Goal: Information Seeking & Learning: Learn about a topic

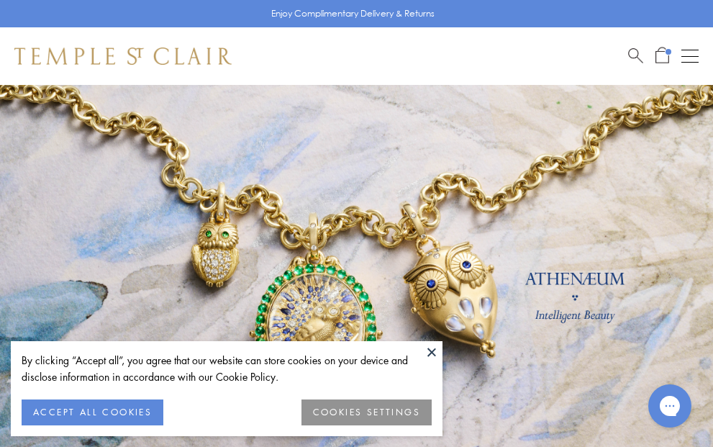
drag, startPoint x: 432, startPoint y: 352, endPoint x: 427, endPoint y: 338, distance: 14.8
click at [432, 351] on button at bounding box center [432, 352] width 22 height 22
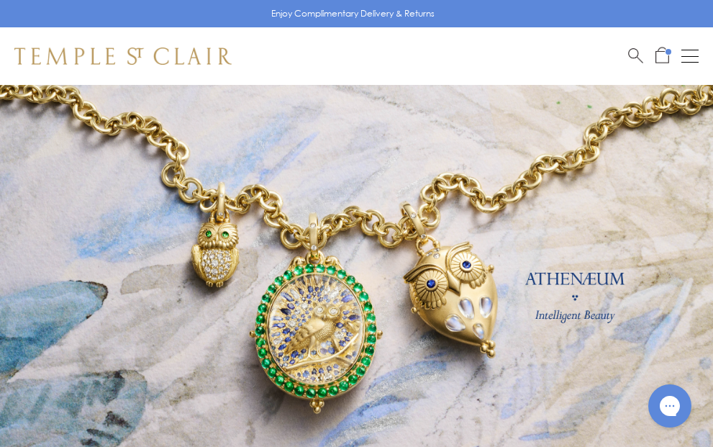
click at [185, 53] on img at bounding box center [122, 55] width 217 height 17
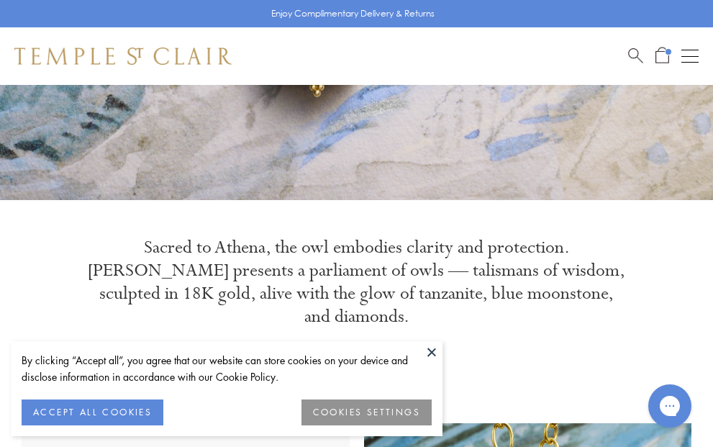
scroll to position [432, 0]
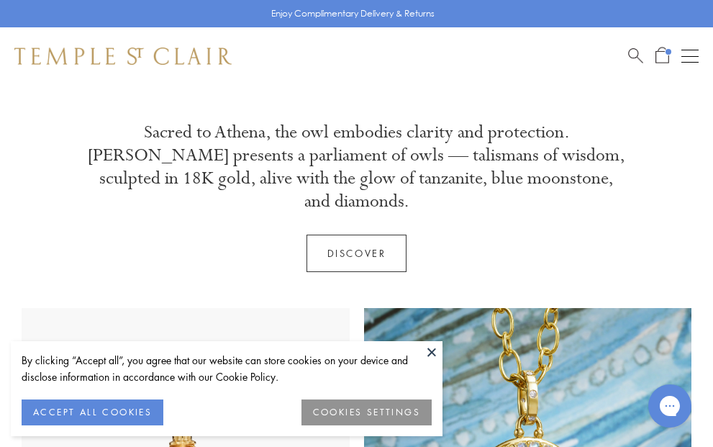
click at [435, 350] on button at bounding box center [432, 352] width 22 height 22
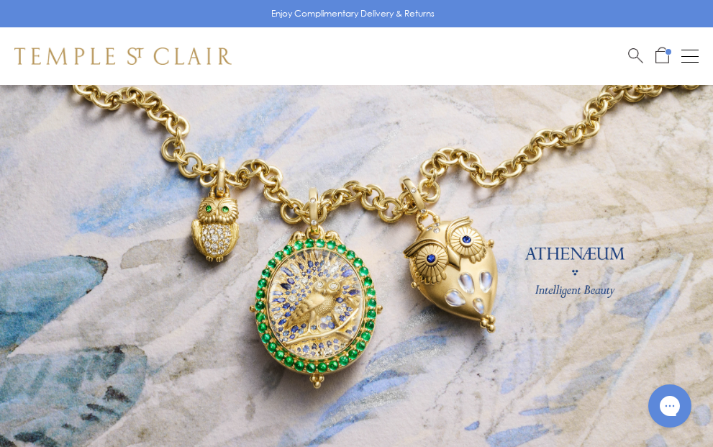
scroll to position [0, 0]
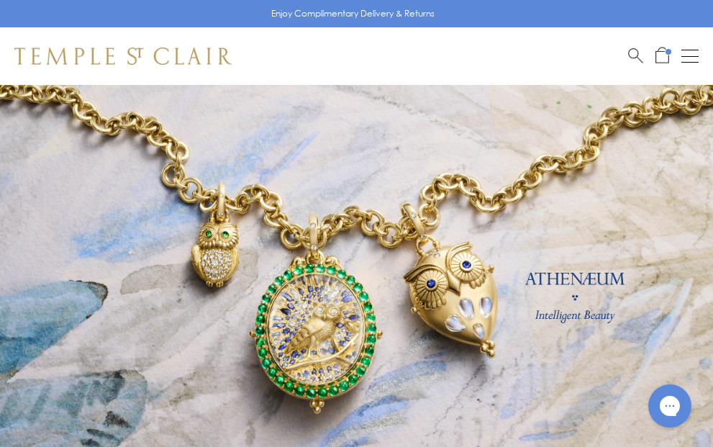
click at [181, 55] on img at bounding box center [122, 55] width 217 height 17
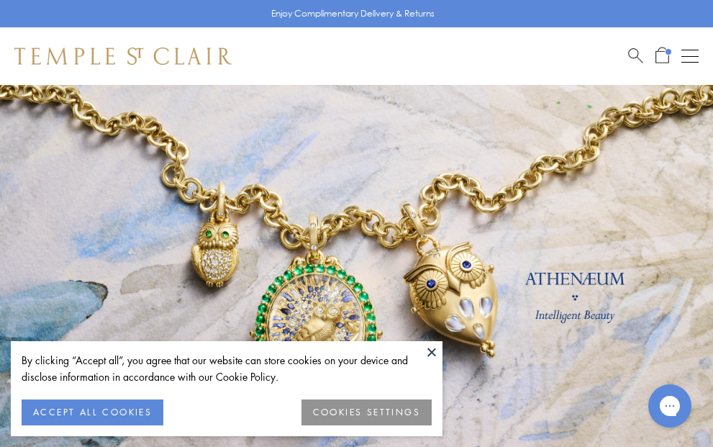
click at [681, 56] on div "Open navigation" at bounding box center [689, 56] width 17 height 1
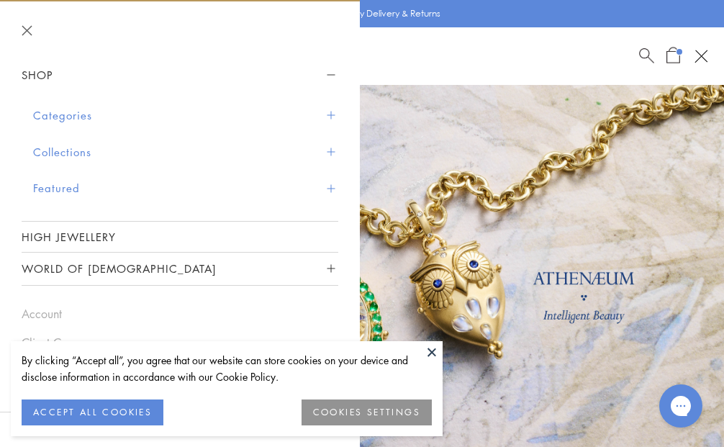
click at [439, 346] on button at bounding box center [432, 352] width 22 height 22
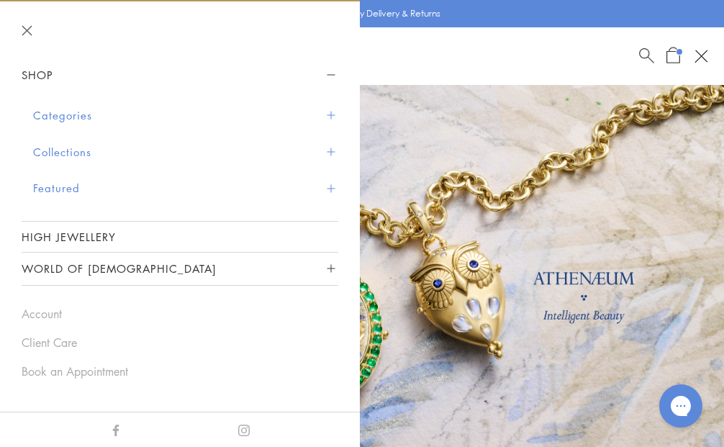
click at [94, 116] on button "Categories" at bounding box center [185, 115] width 305 height 37
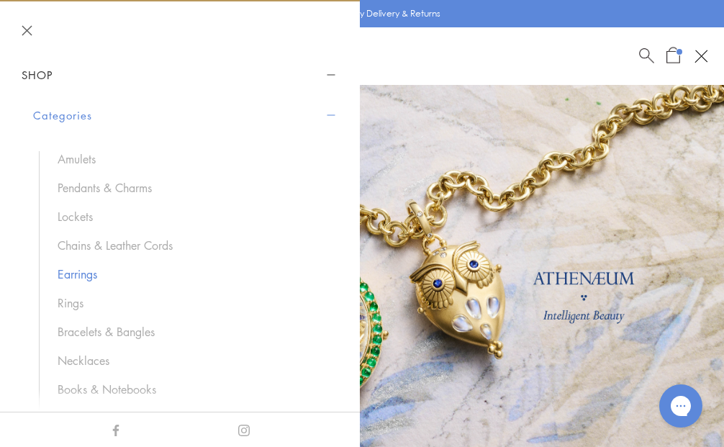
click at [89, 276] on link "Earrings" at bounding box center [191, 274] width 266 height 16
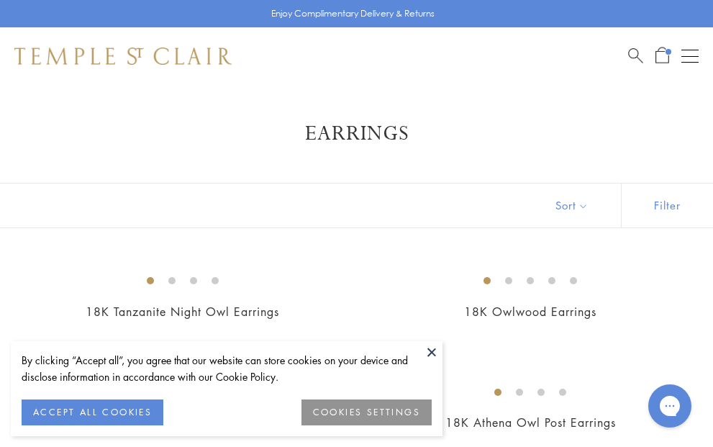
click at [436, 350] on button at bounding box center [432, 352] width 22 height 22
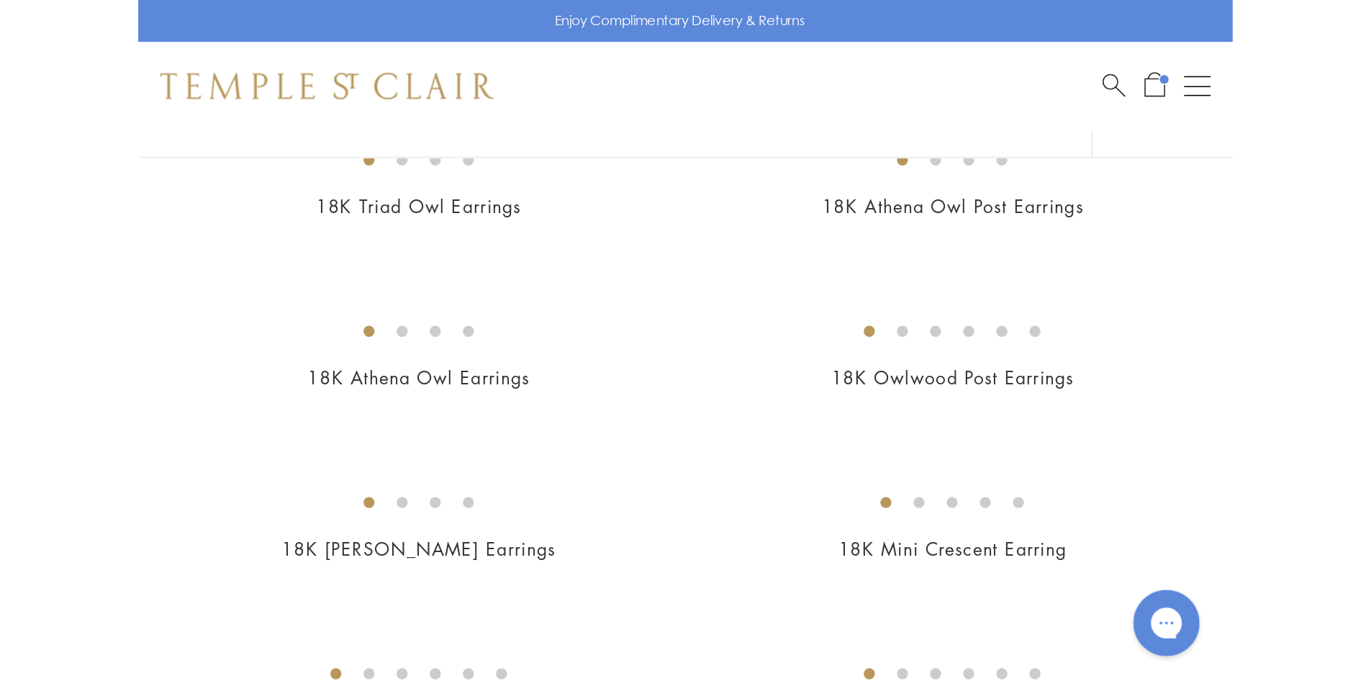
scroll to position [216, 0]
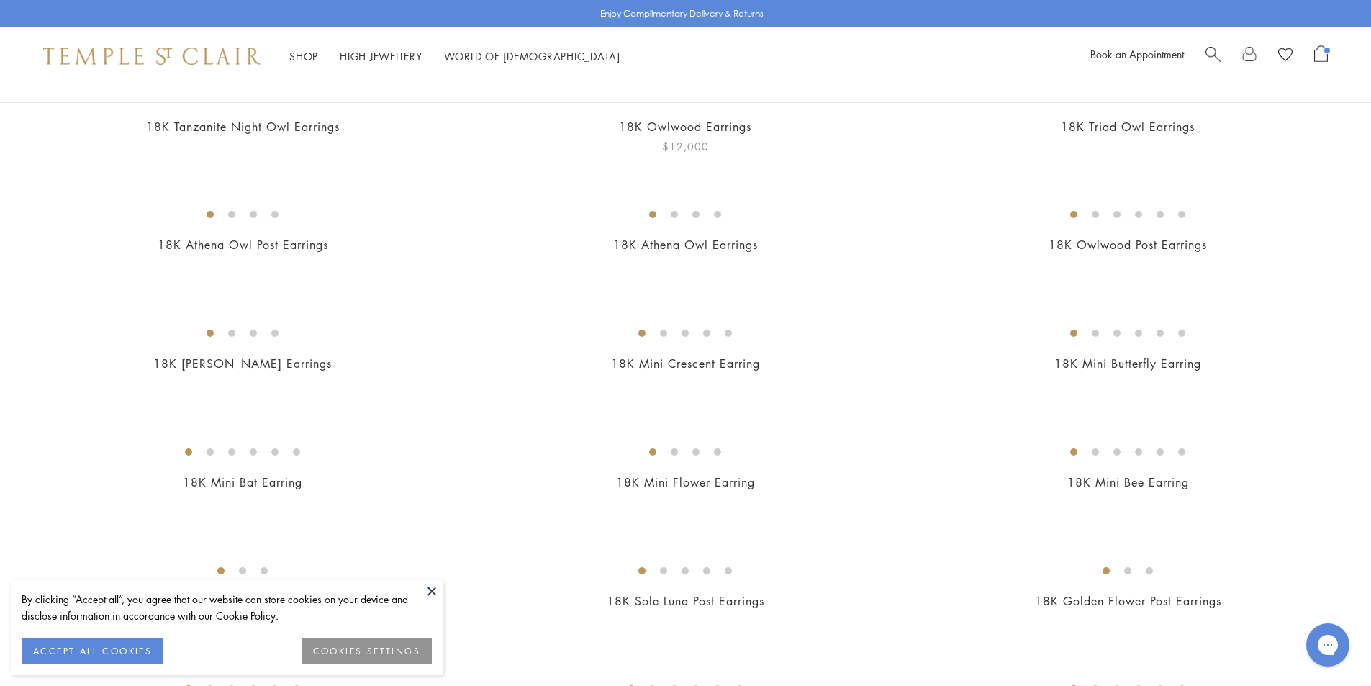
scroll to position [216, 0]
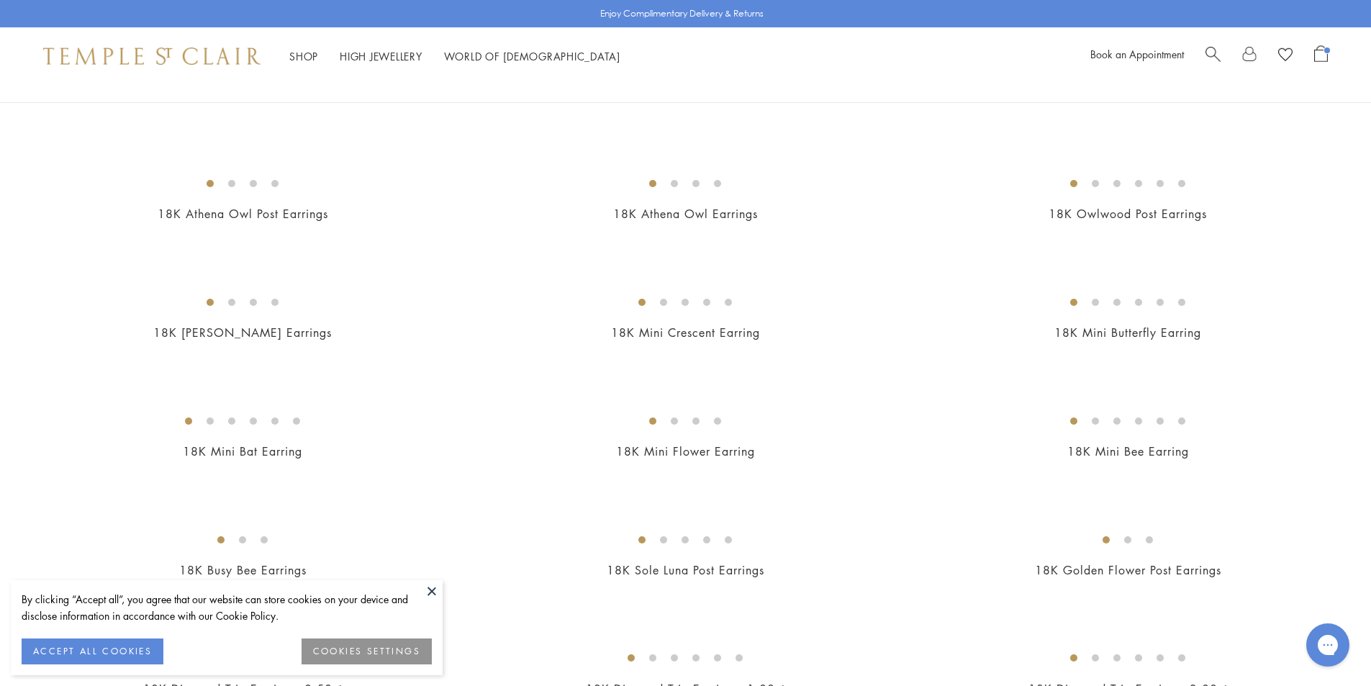
click at [430, 590] on button at bounding box center [432, 591] width 22 height 22
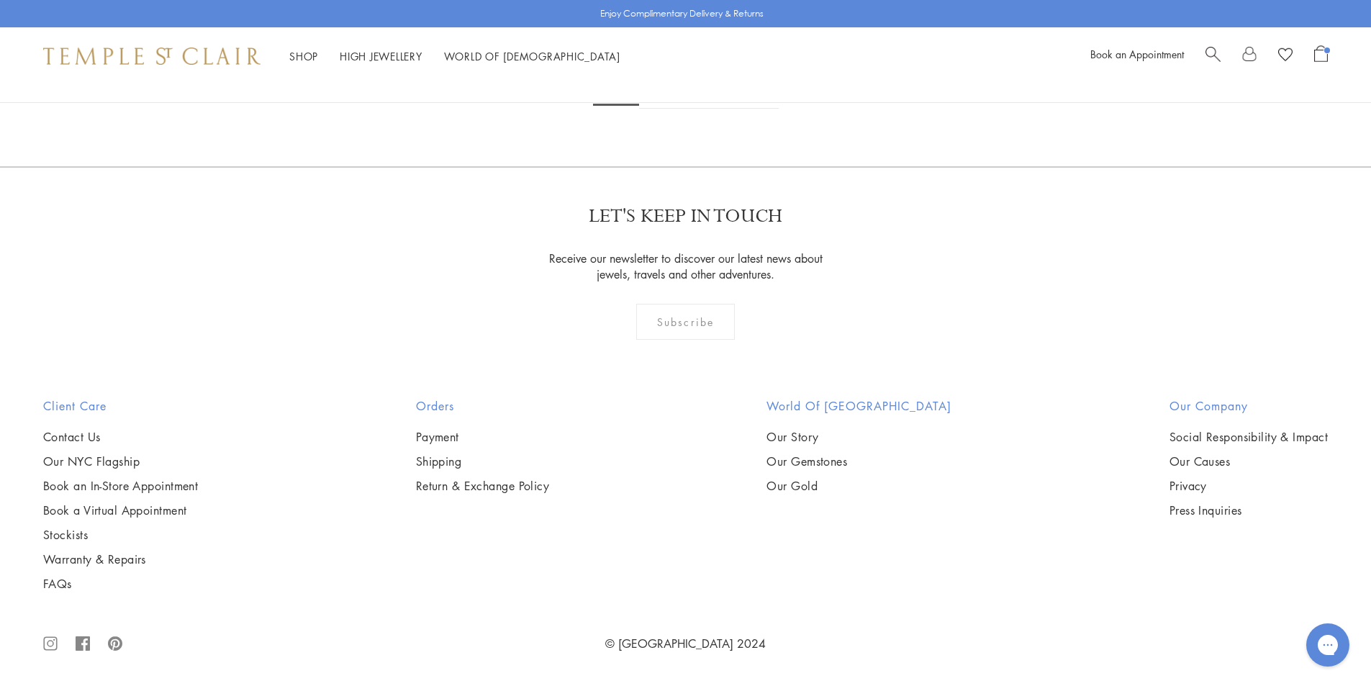
scroll to position [9138, 0]
click at [668, 109] on link "2" at bounding box center [662, 89] width 47 height 40
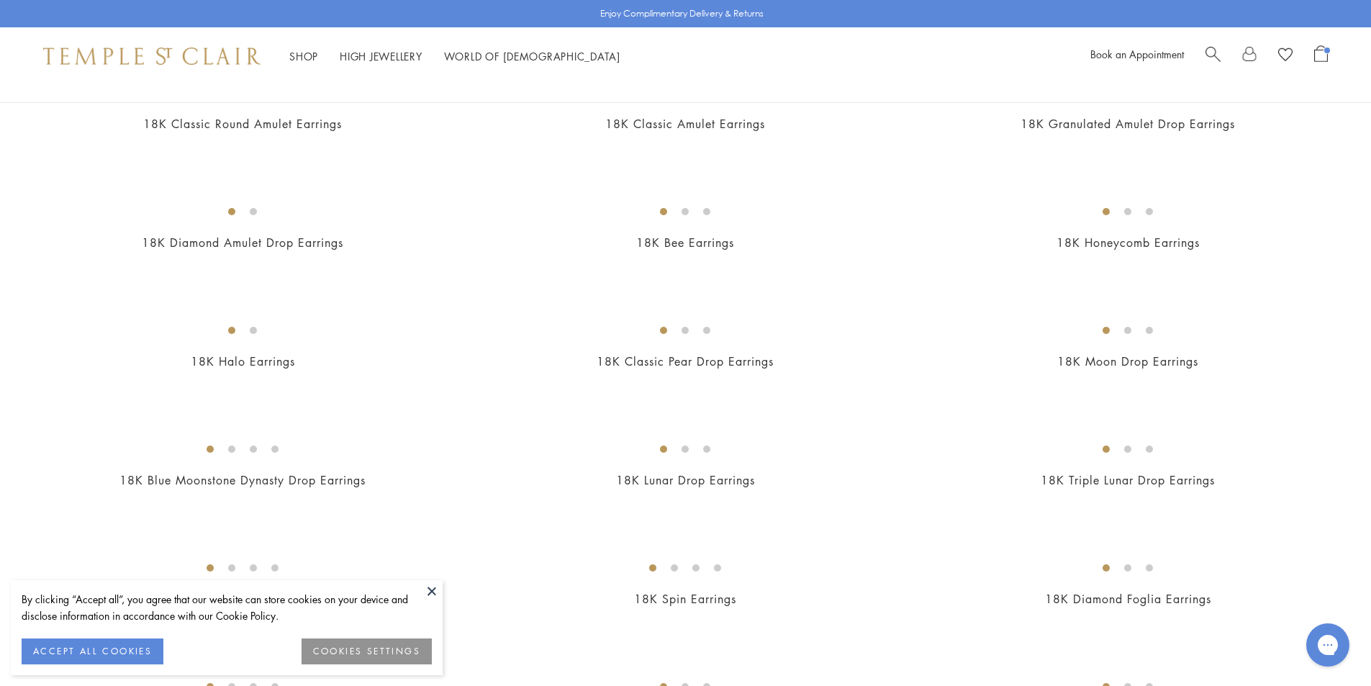
scroll to position [1223, 0]
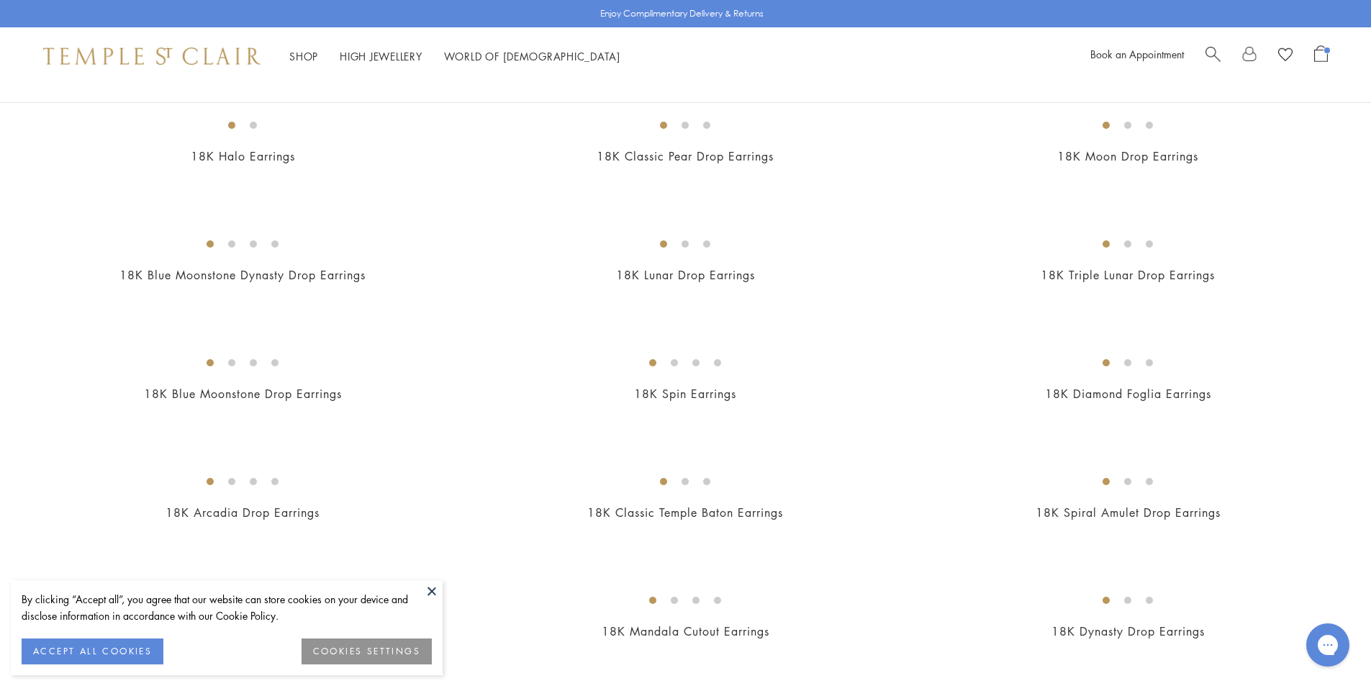
click at [429, 597] on button at bounding box center [432, 591] width 22 height 22
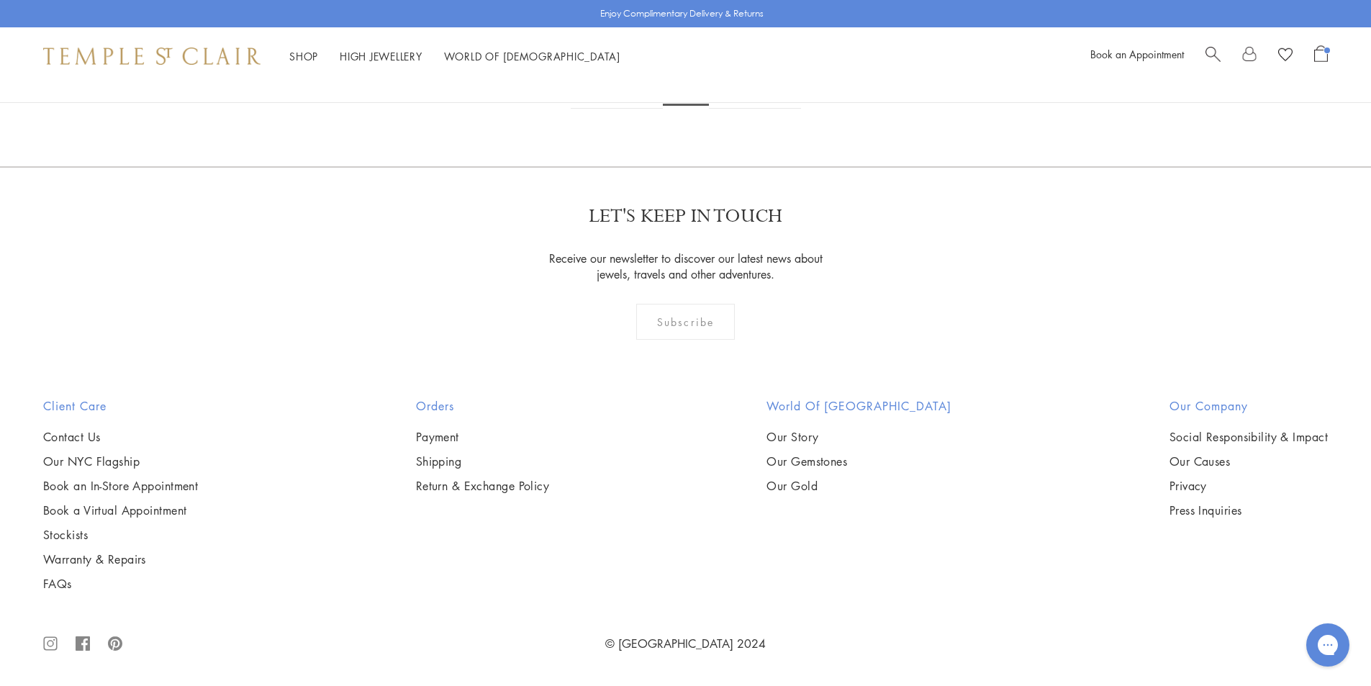
scroll to position [8491, 0]
click at [728, 109] on link "3" at bounding box center [732, 89] width 47 height 40
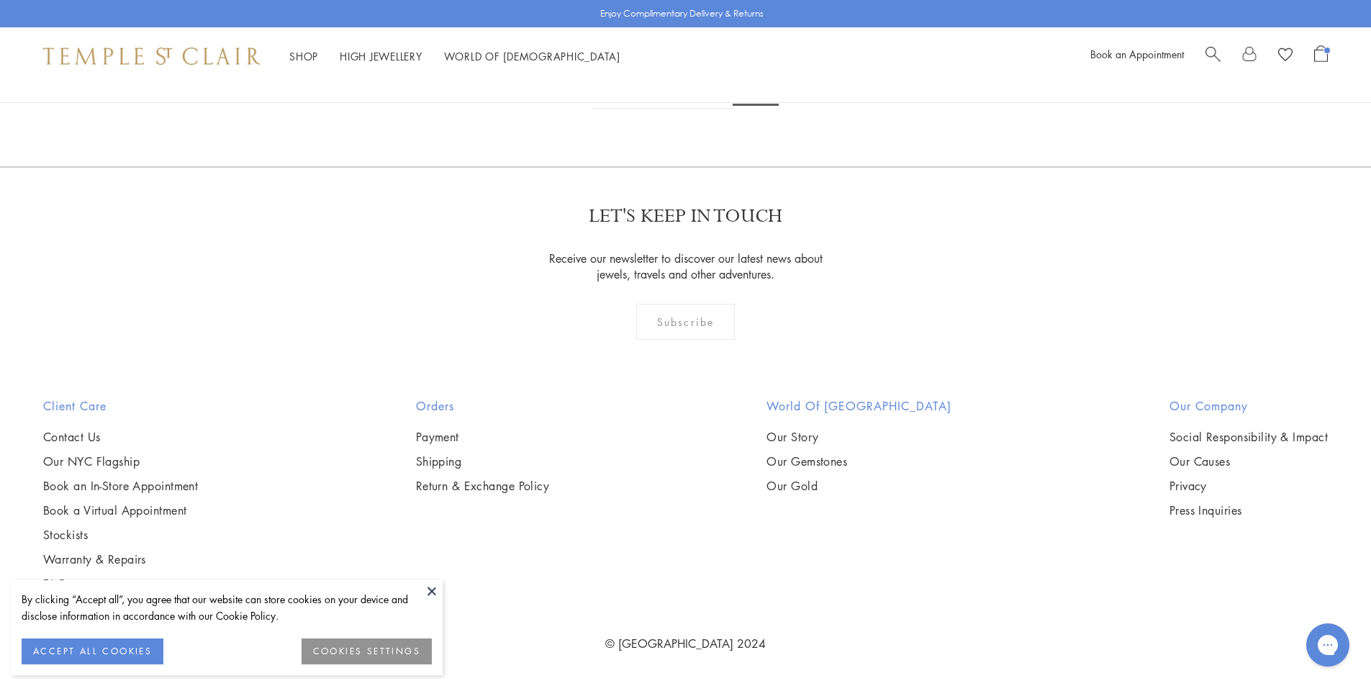
scroll to position [504, 0]
click at [430, 597] on button at bounding box center [432, 591] width 22 height 22
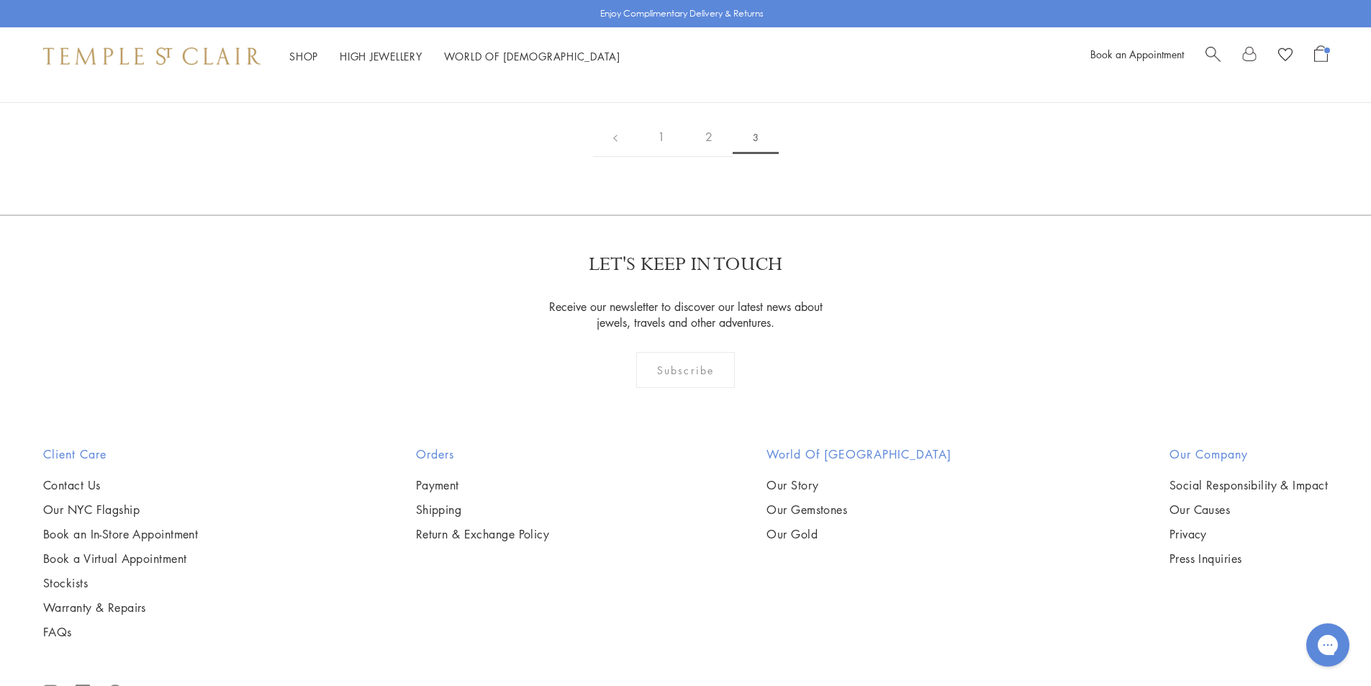
scroll to position [0, 0]
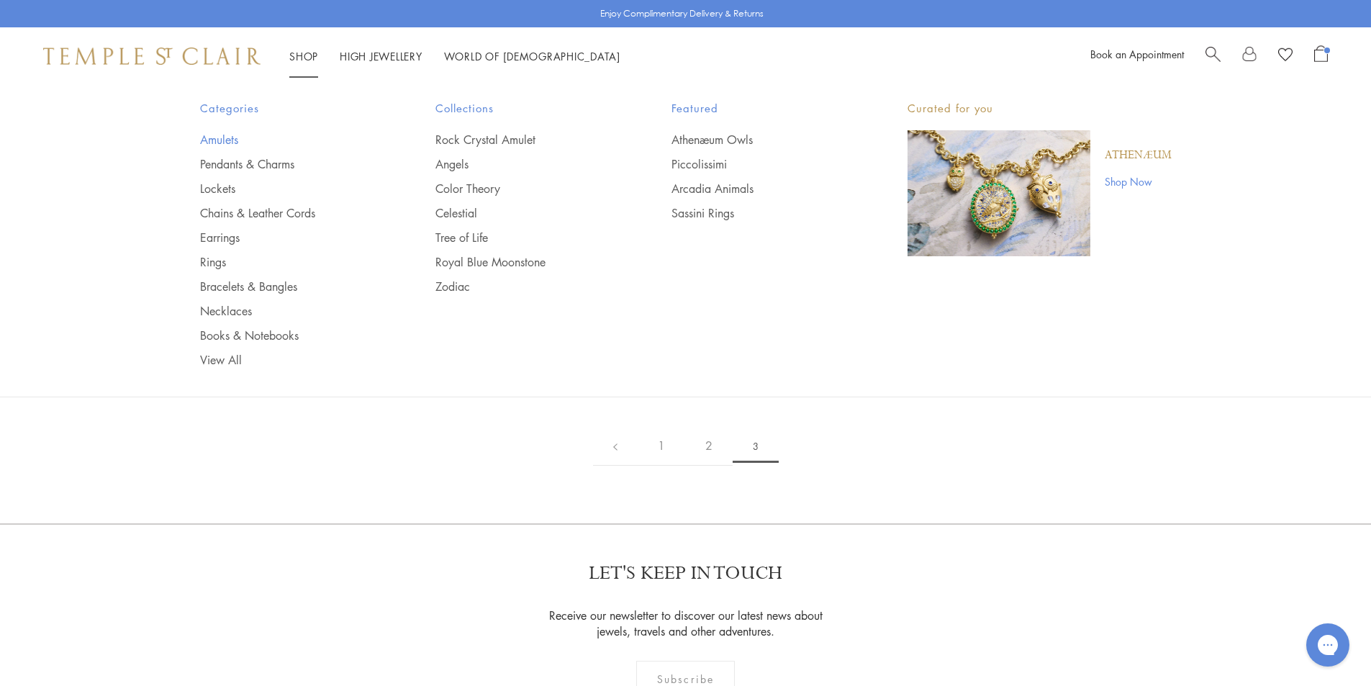
click at [217, 139] on link "Amulets" at bounding box center [289, 140] width 178 height 16
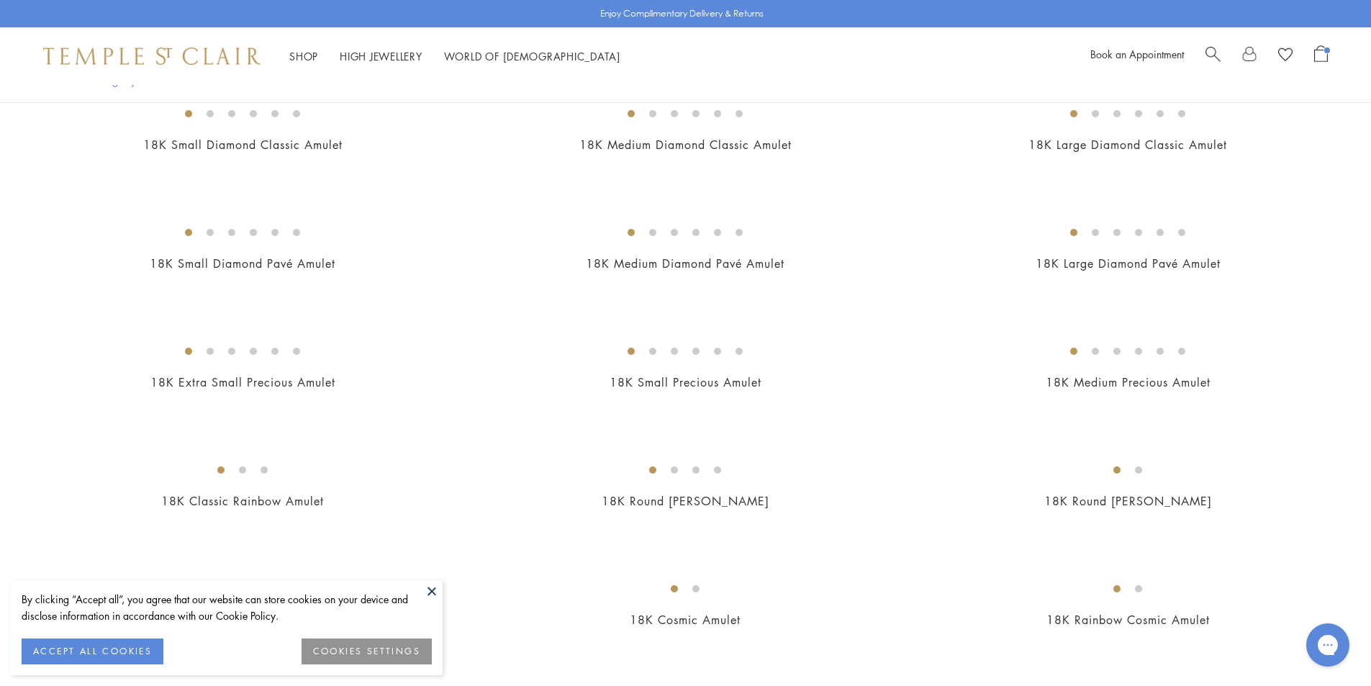
scroll to position [1151, 0]
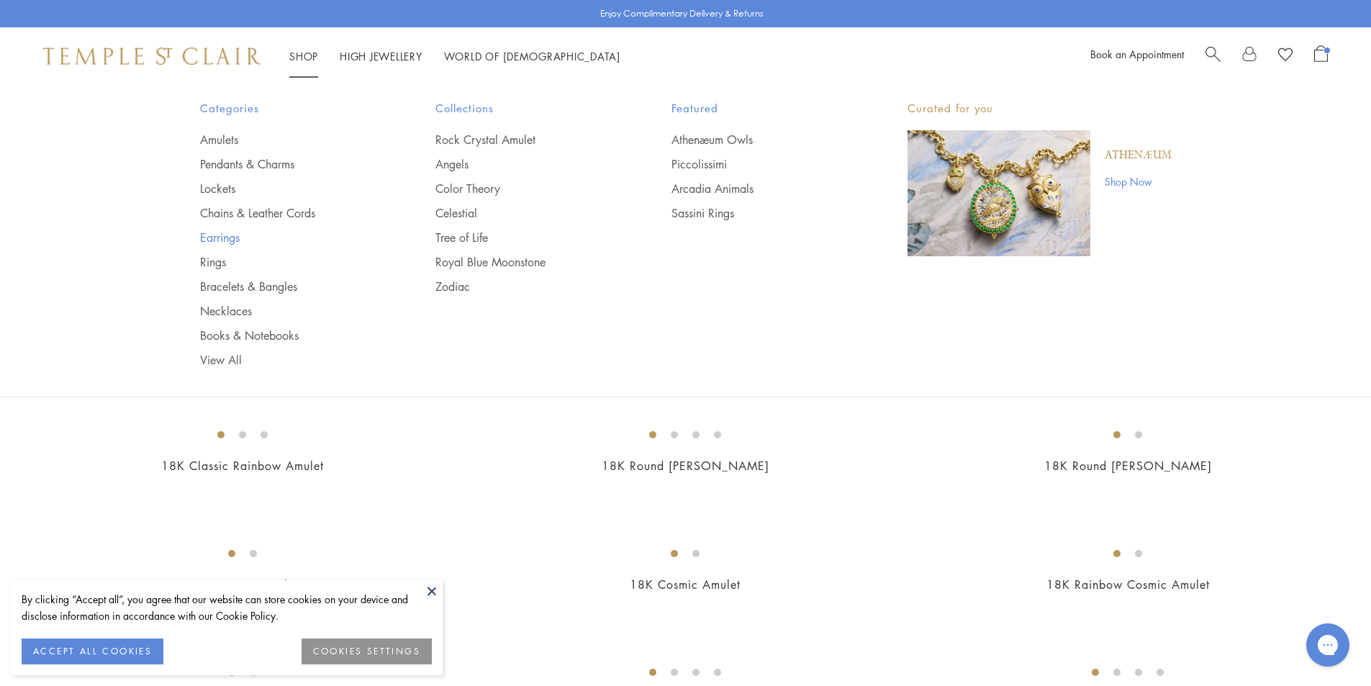
click at [221, 238] on link "Earrings" at bounding box center [289, 238] width 178 height 16
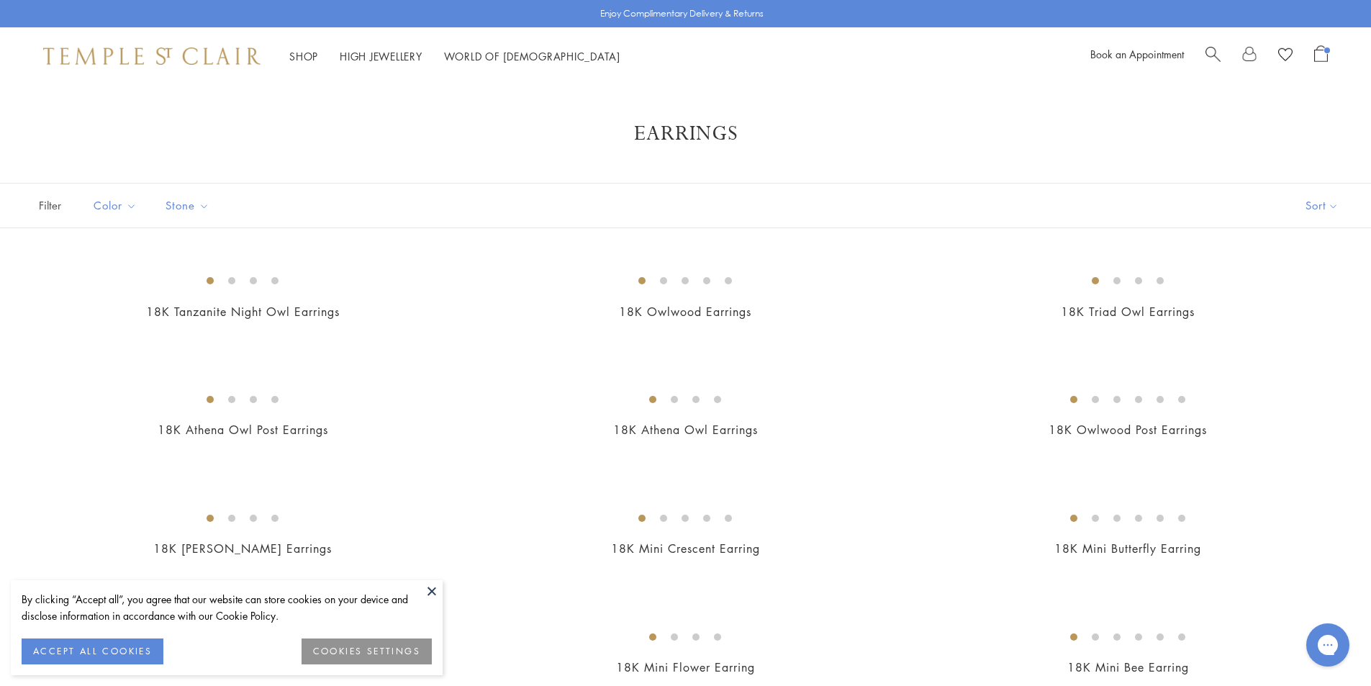
drag, startPoint x: 436, startPoint y: 587, endPoint x: 458, endPoint y: 588, distance: 21.6
click at [439, 589] on button at bounding box center [432, 591] width 22 height 22
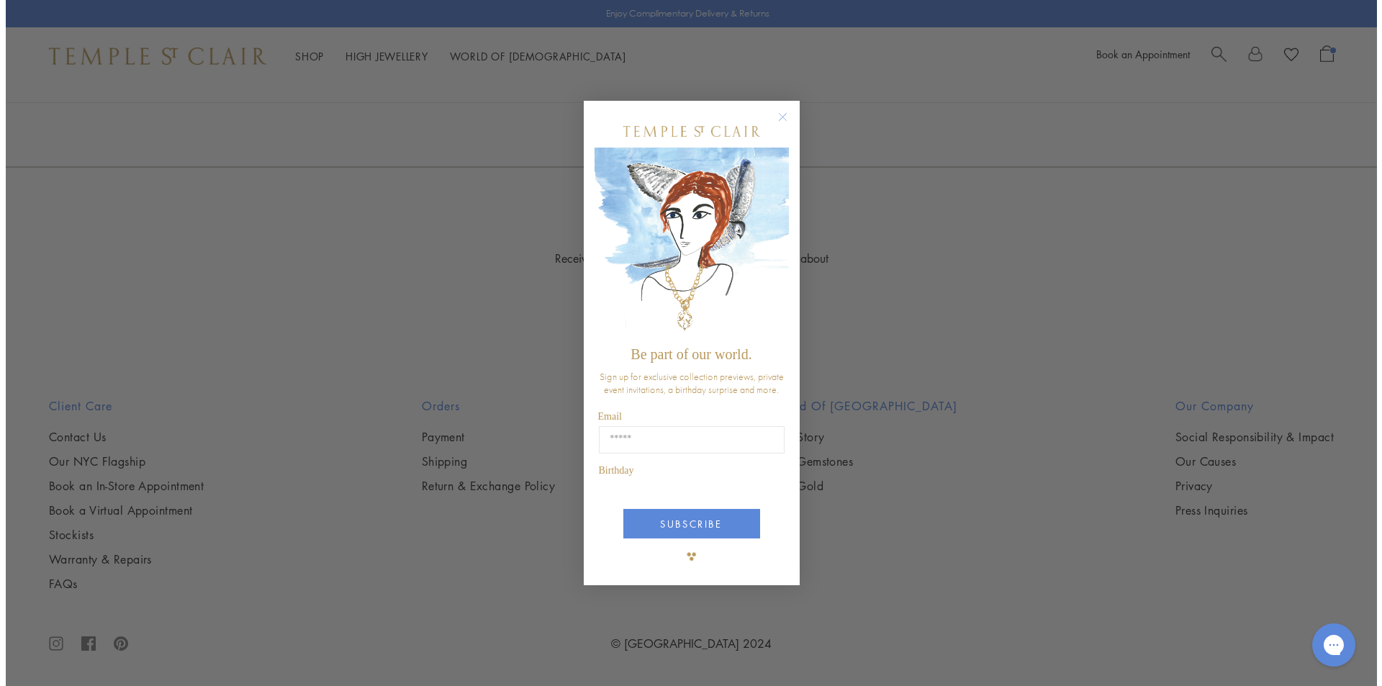
scroll to position [3040, 0]
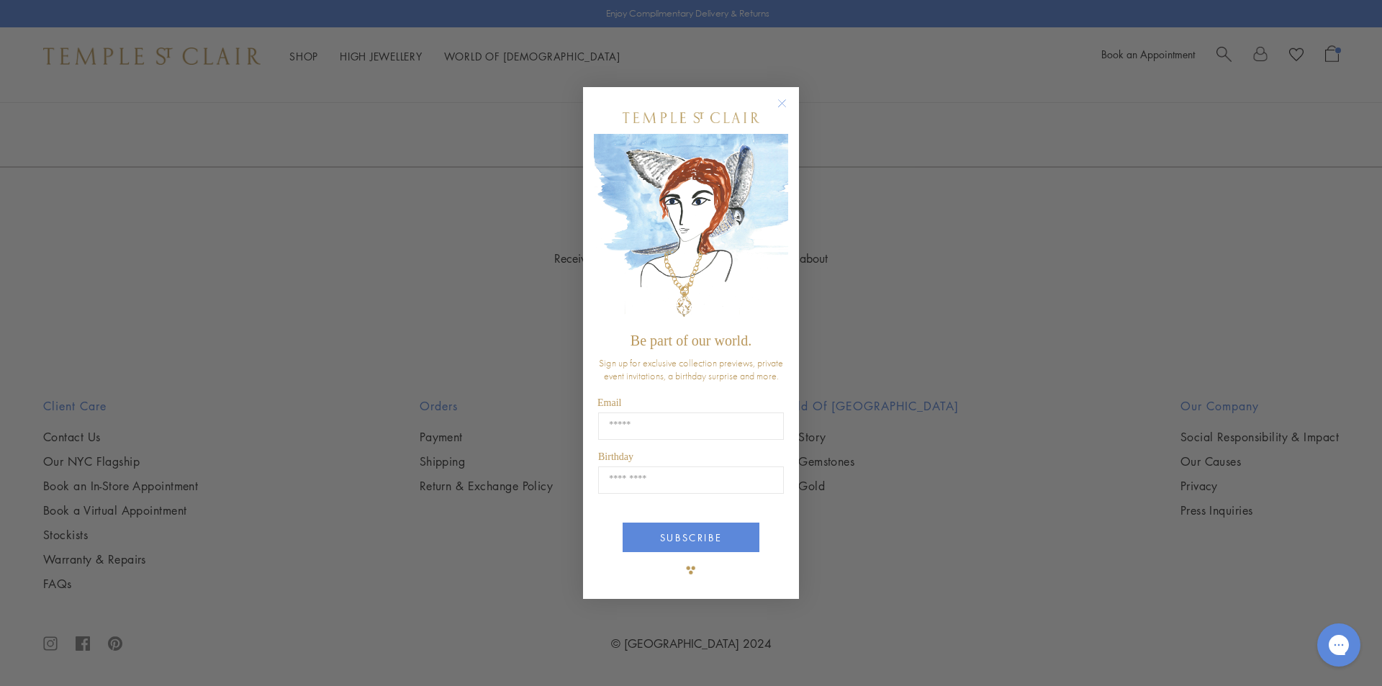
click at [787, 101] on circle "Close dialog" at bounding box center [782, 102] width 17 height 17
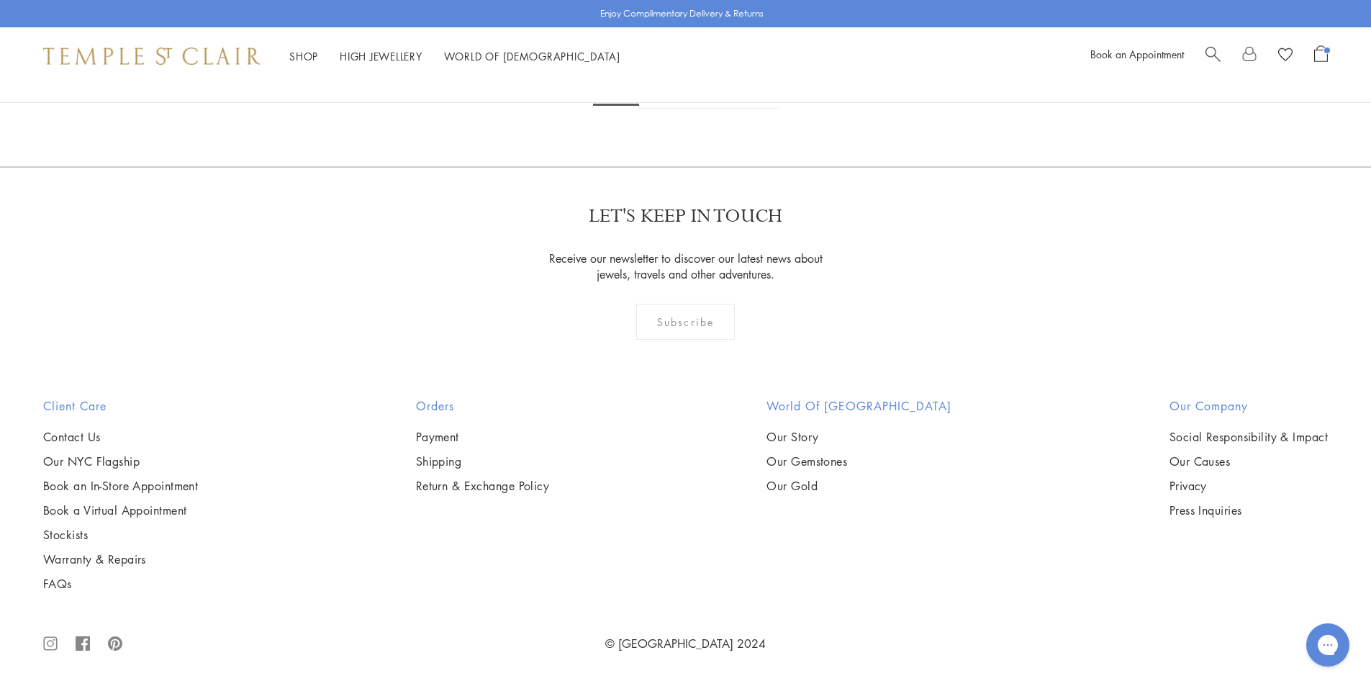
scroll to position [8994, 0]
click at [660, 109] on link "2" at bounding box center [662, 89] width 47 height 40
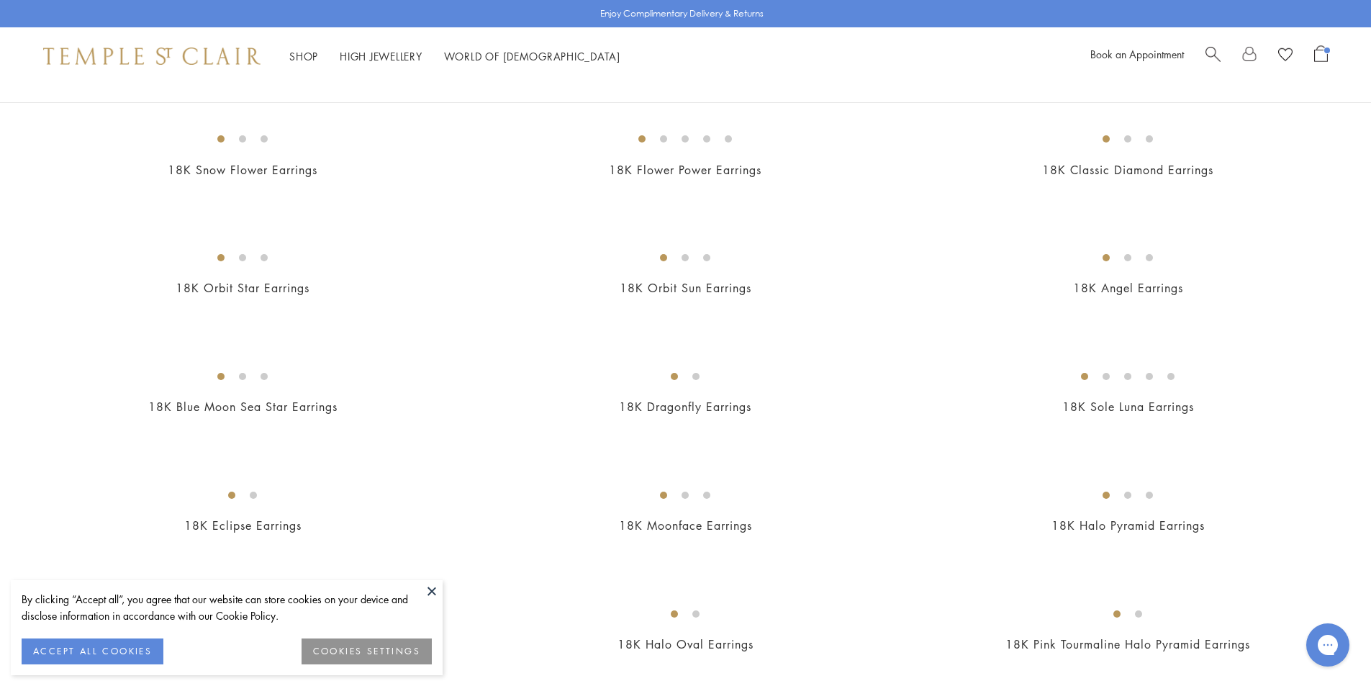
scroll to position [216, 0]
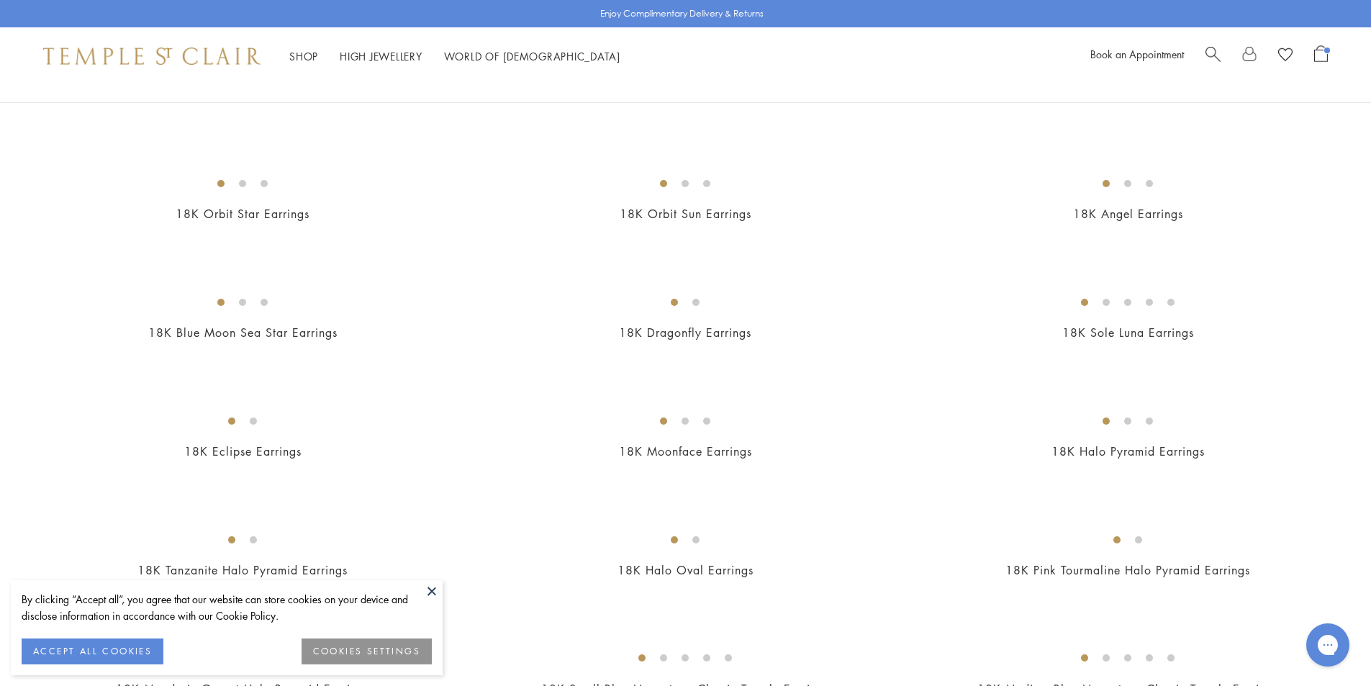
click at [436, 589] on button at bounding box center [432, 591] width 22 height 22
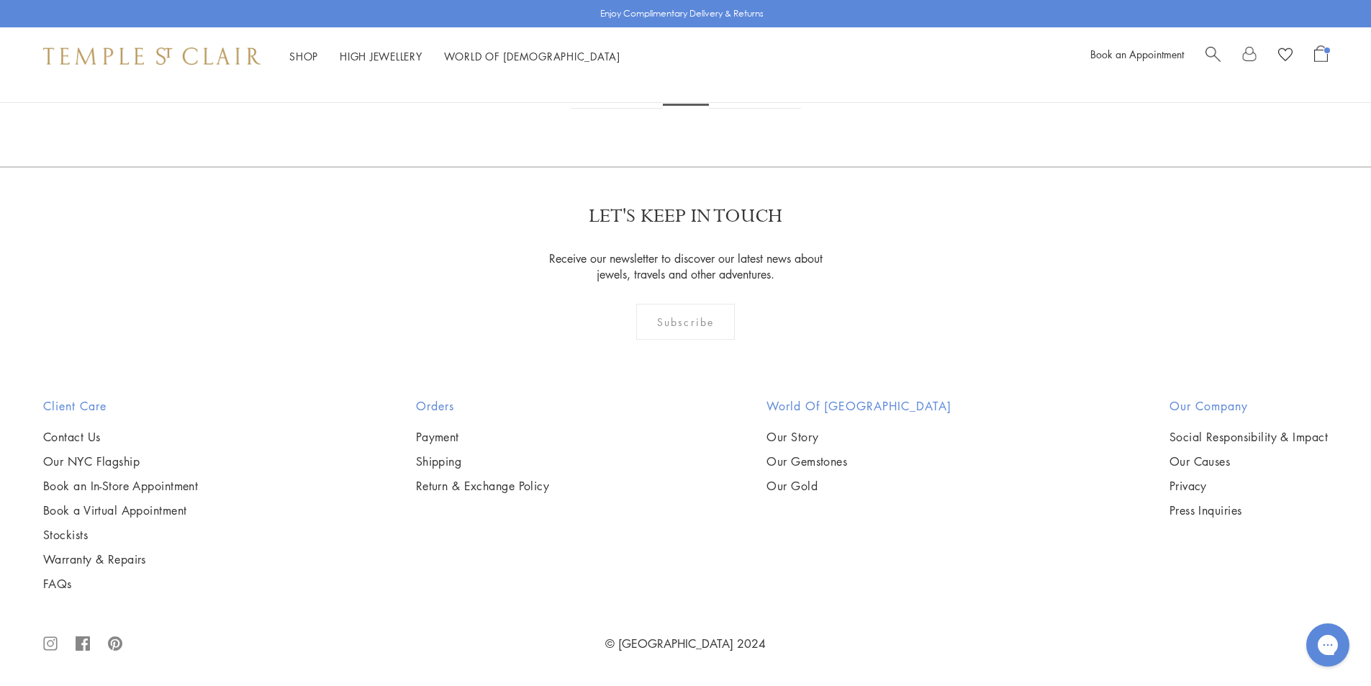
scroll to position [8635, 0]
click at [731, 109] on link "3" at bounding box center [732, 89] width 47 height 40
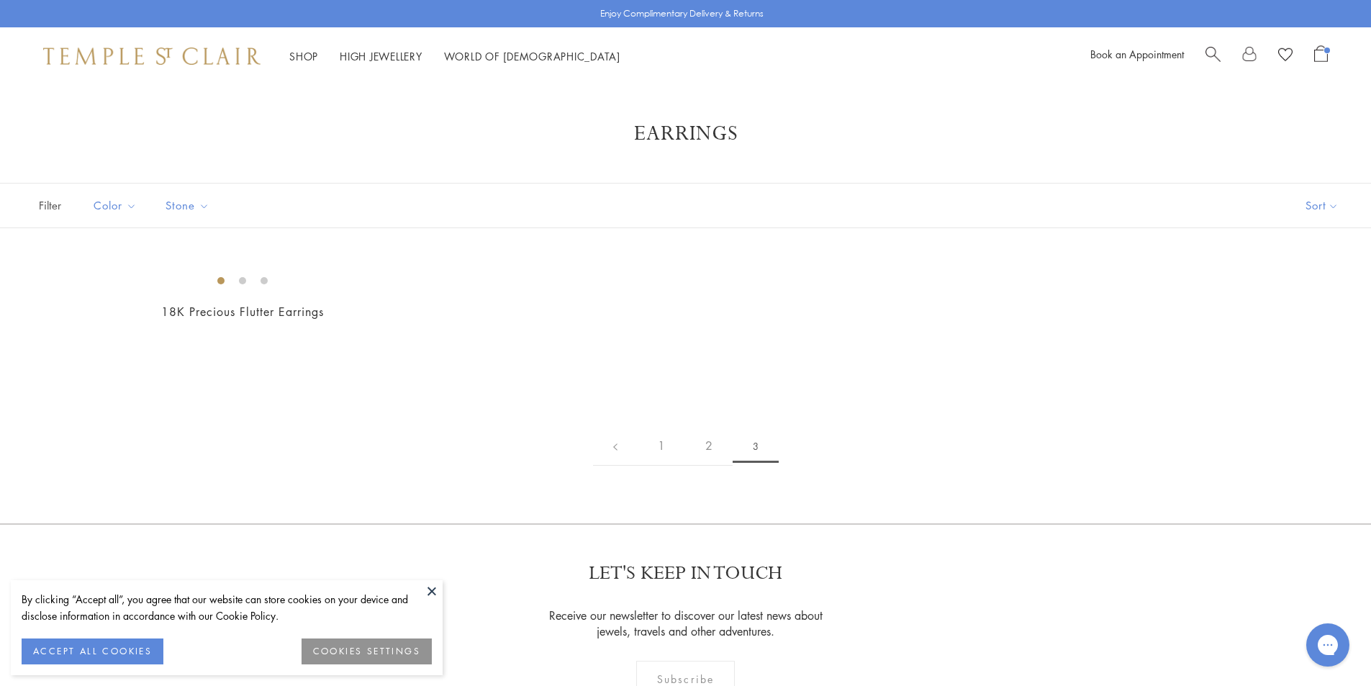
click at [432, 594] on button at bounding box center [432, 591] width 22 height 22
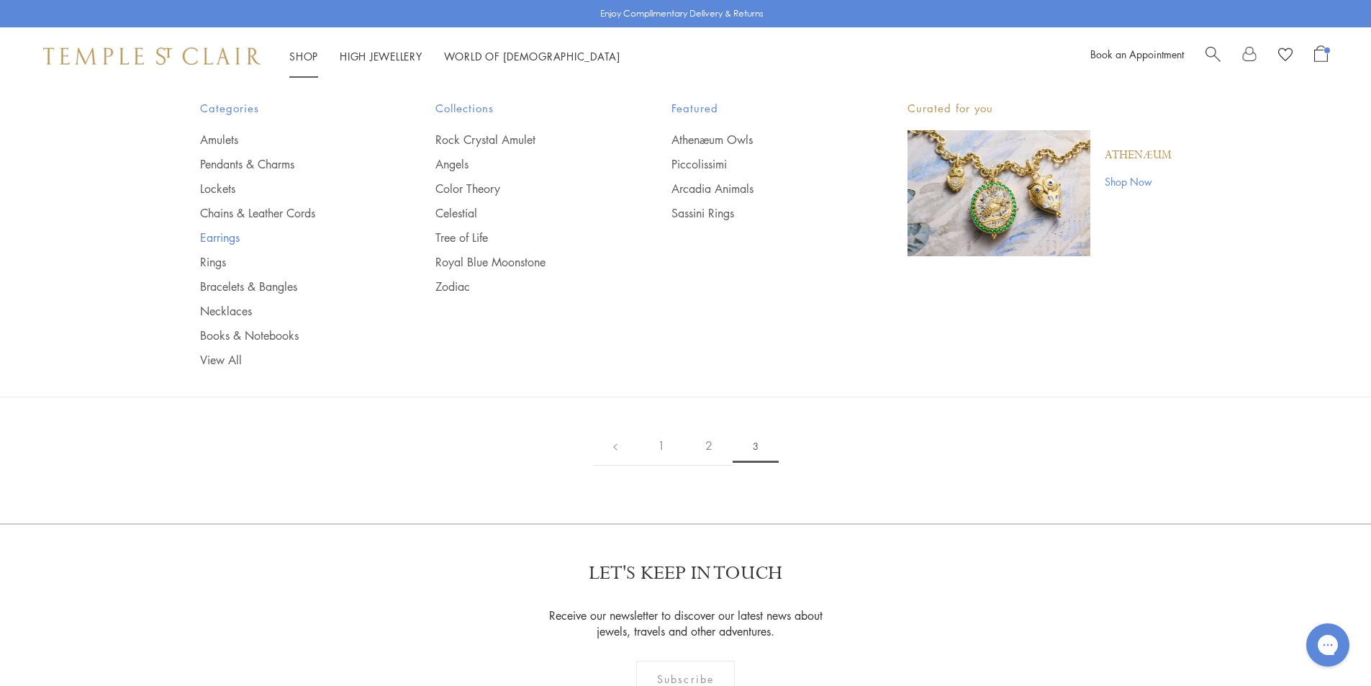
click at [209, 235] on link "Earrings" at bounding box center [289, 238] width 178 height 16
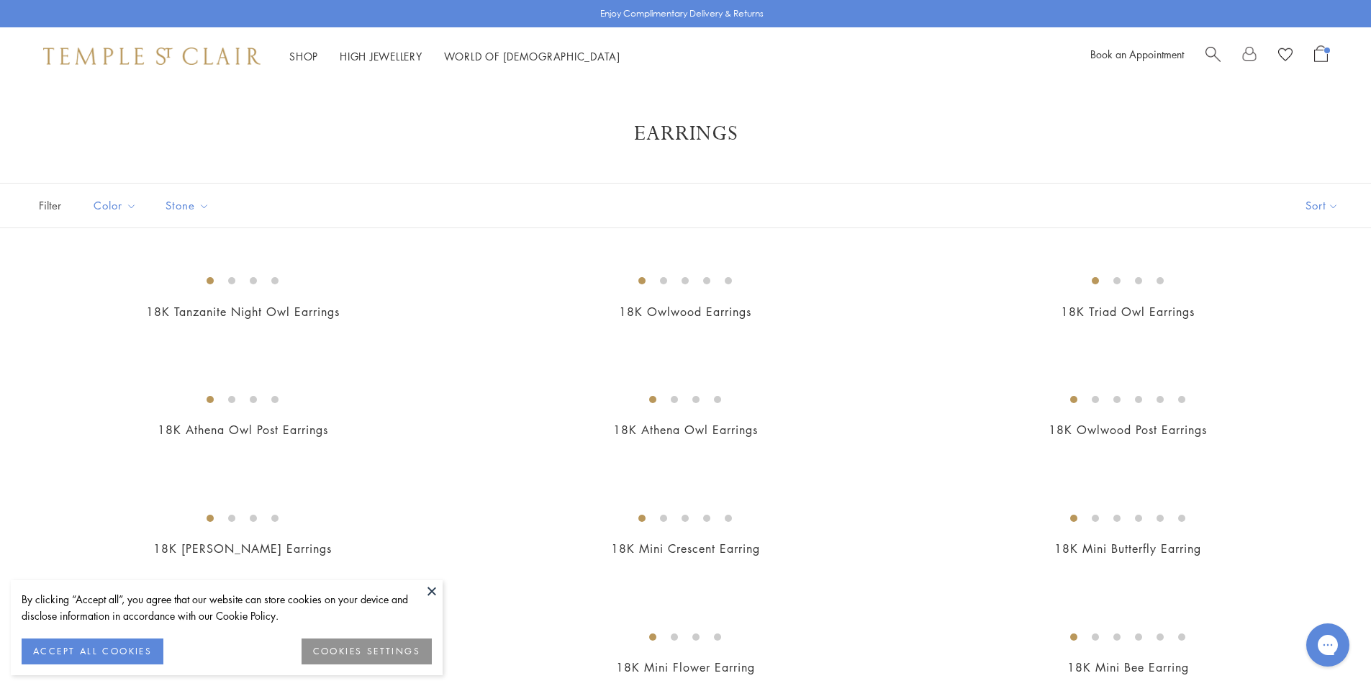
click at [424, 586] on button at bounding box center [432, 591] width 22 height 22
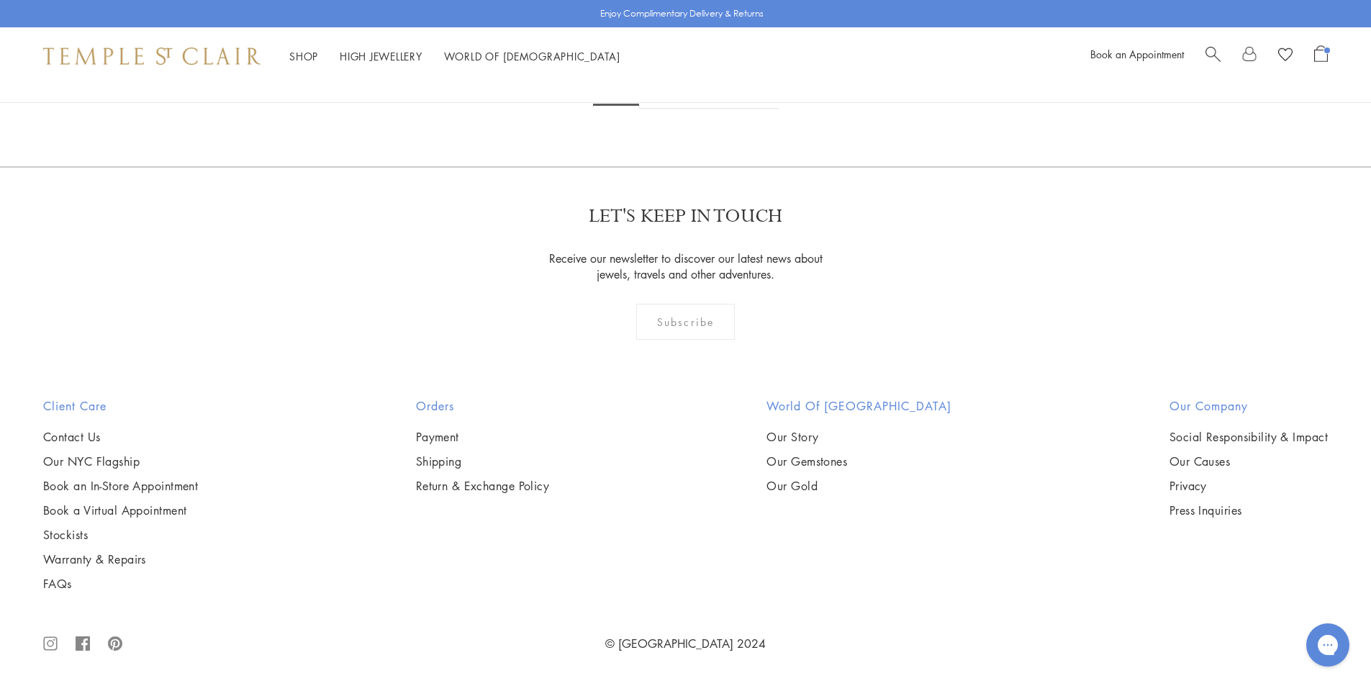
scroll to position [5469, 0]
click at [0, 0] on img at bounding box center [0, 0] width 0 height 0
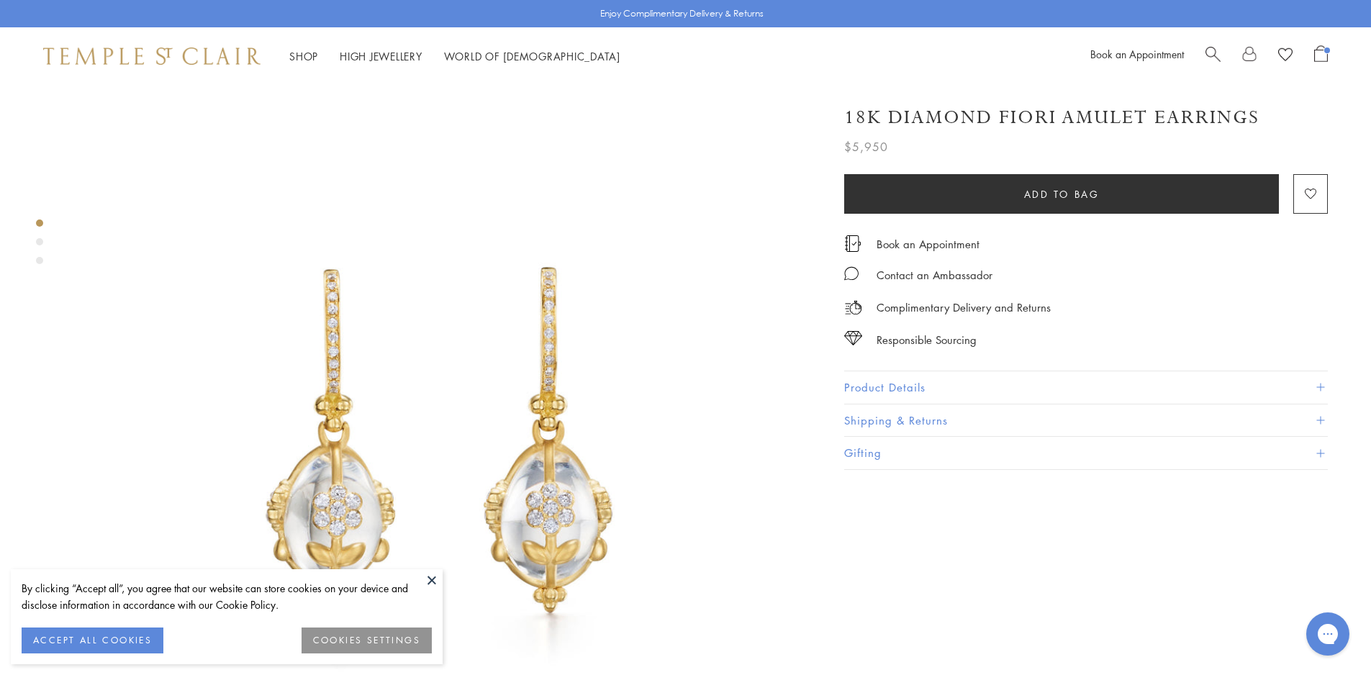
click at [925, 385] on button "Product Details" at bounding box center [1086, 387] width 484 height 32
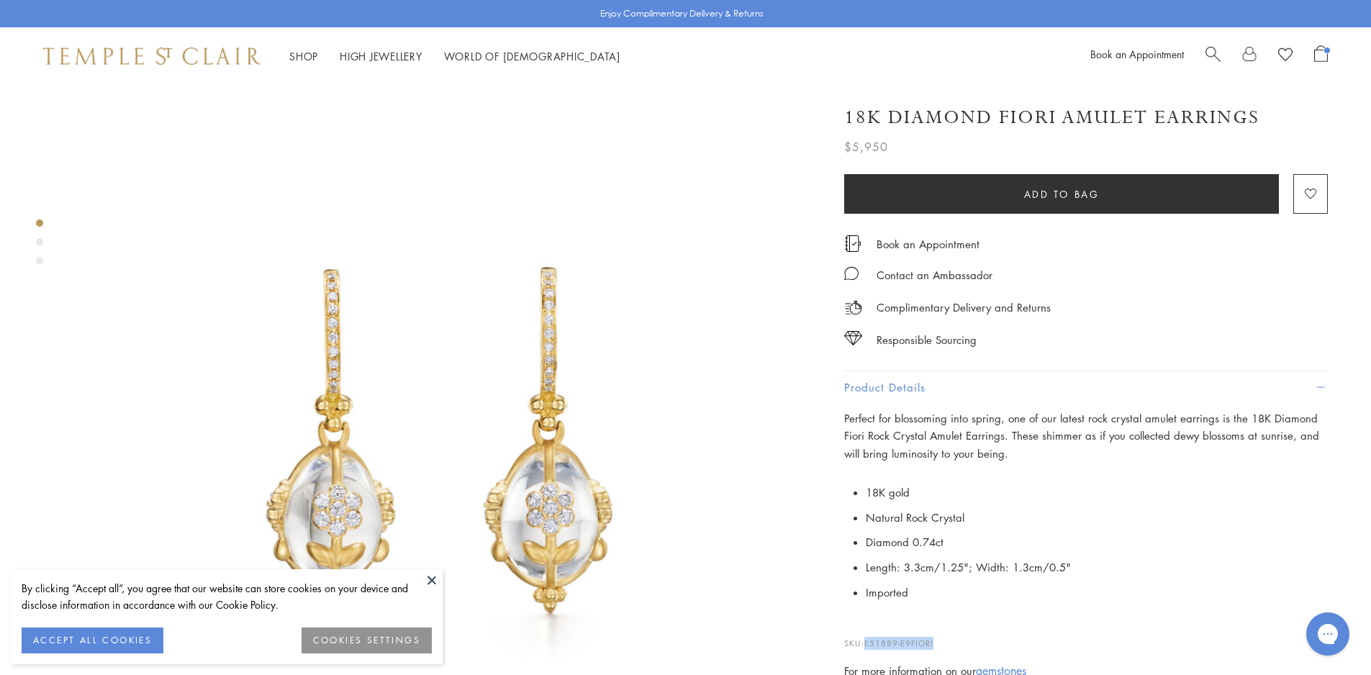
drag, startPoint x: 938, startPoint y: 639, endPoint x: 867, endPoint y: 640, distance: 70.5
click at [867, 640] on p "SKU: E51889-E9FIORI" at bounding box center [1086, 635] width 484 height 27
copy span "E51889-E9FIORI"
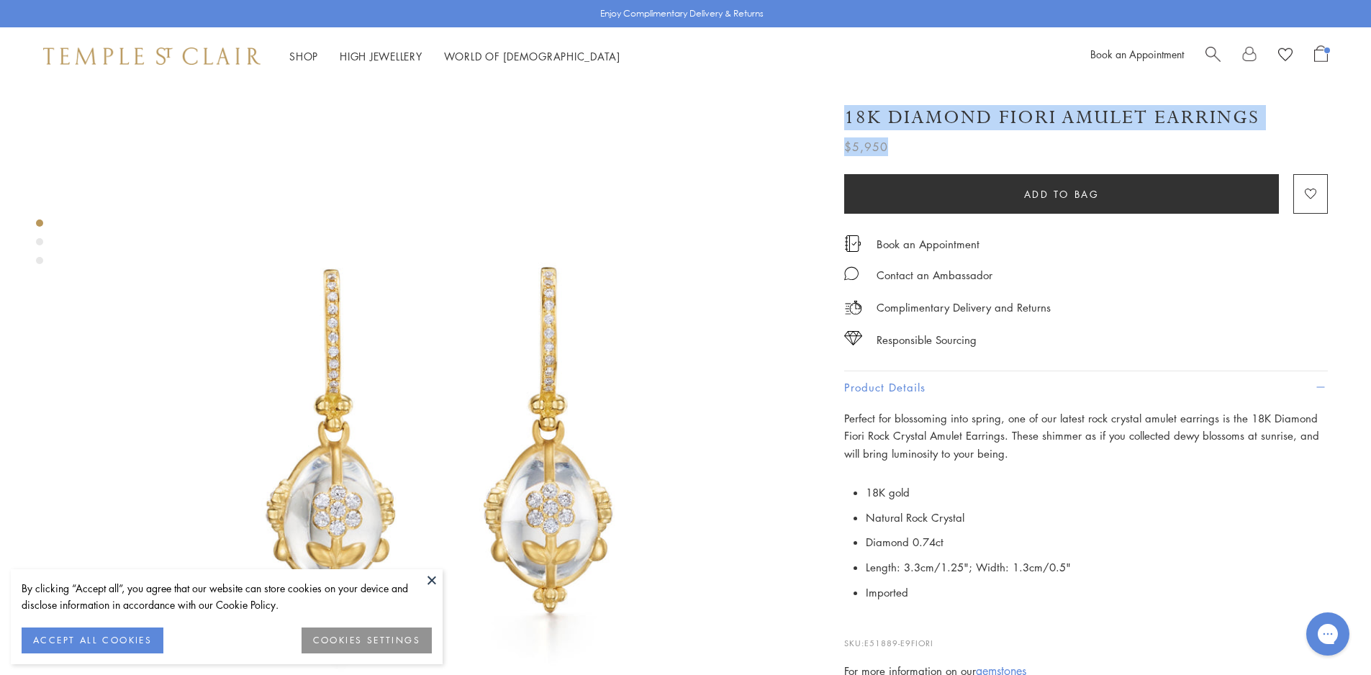
drag, startPoint x: 1254, startPoint y: 126, endPoint x: 1053, endPoint y: 126, distance: 200.8
click at [971, 132] on div "18K Diamond Fiori Amulet Earrings $5,950 Perfect for blossoming into spring, on…" at bounding box center [1086, 123] width 484 height 65
click at [1053, 126] on h1 "18K Diamond Fiori Amulet Earrings" at bounding box center [1051, 117] width 415 height 25
click at [1256, 112] on h1 "18K Diamond Fiori Amulet Earrings" at bounding box center [1051, 117] width 415 height 25
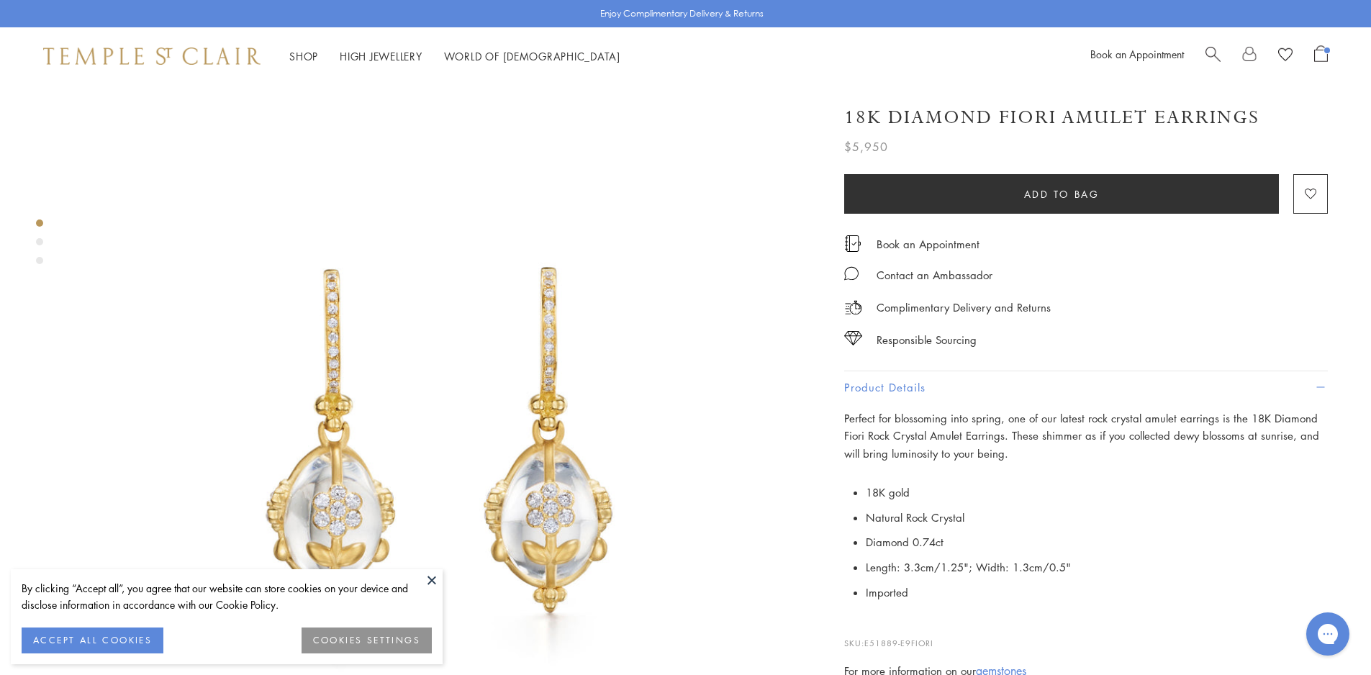
drag, startPoint x: 1284, startPoint y: 123, endPoint x: 1272, endPoint y: 114, distance: 14.4
click at [1272, 114] on div "18K Diamond Fiori Amulet Earrings" at bounding box center [1086, 117] width 484 height 25
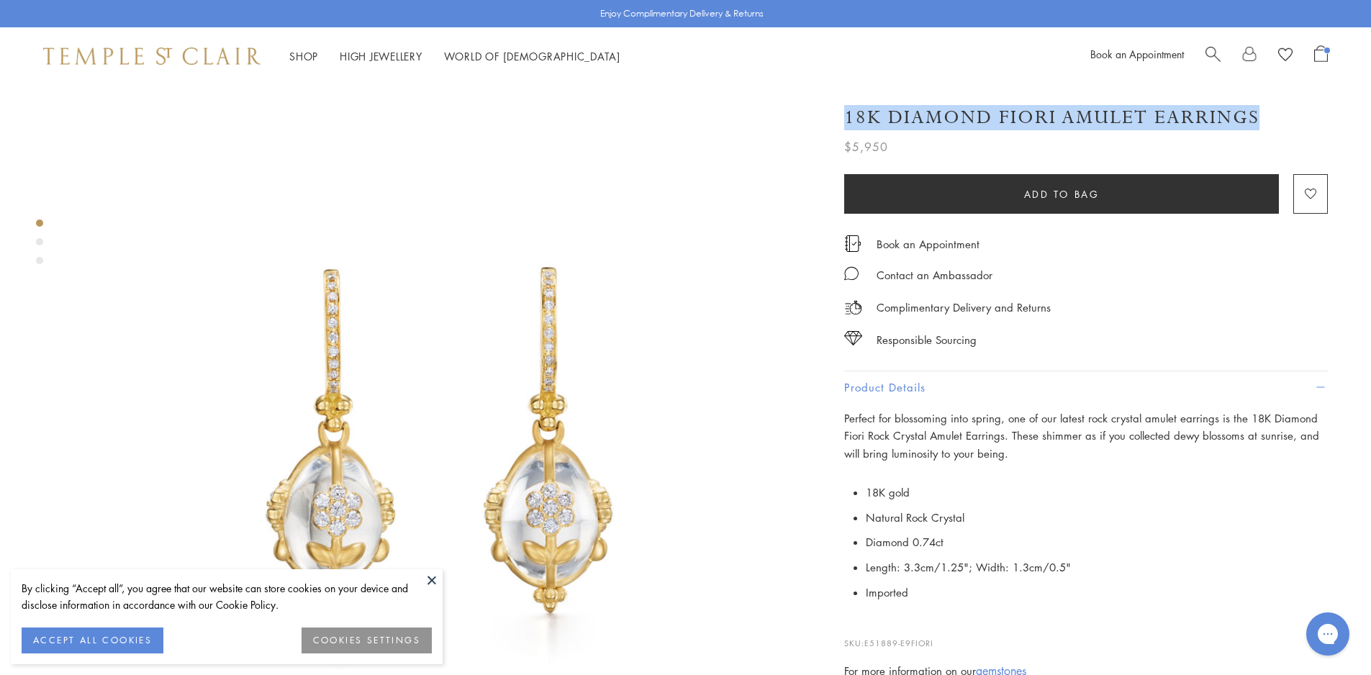
click at [1253, 116] on div "18K Diamond Fiori Amulet Earrings" at bounding box center [1086, 117] width 484 height 25
drag, startPoint x: 1283, startPoint y: 116, endPoint x: 1269, endPoint y: 114, distance: 14.6
click at [1269, 114] on div "18K Diamond Fiori Amulet Earrings" at bounding box center [1086, 117] width 484 height 25
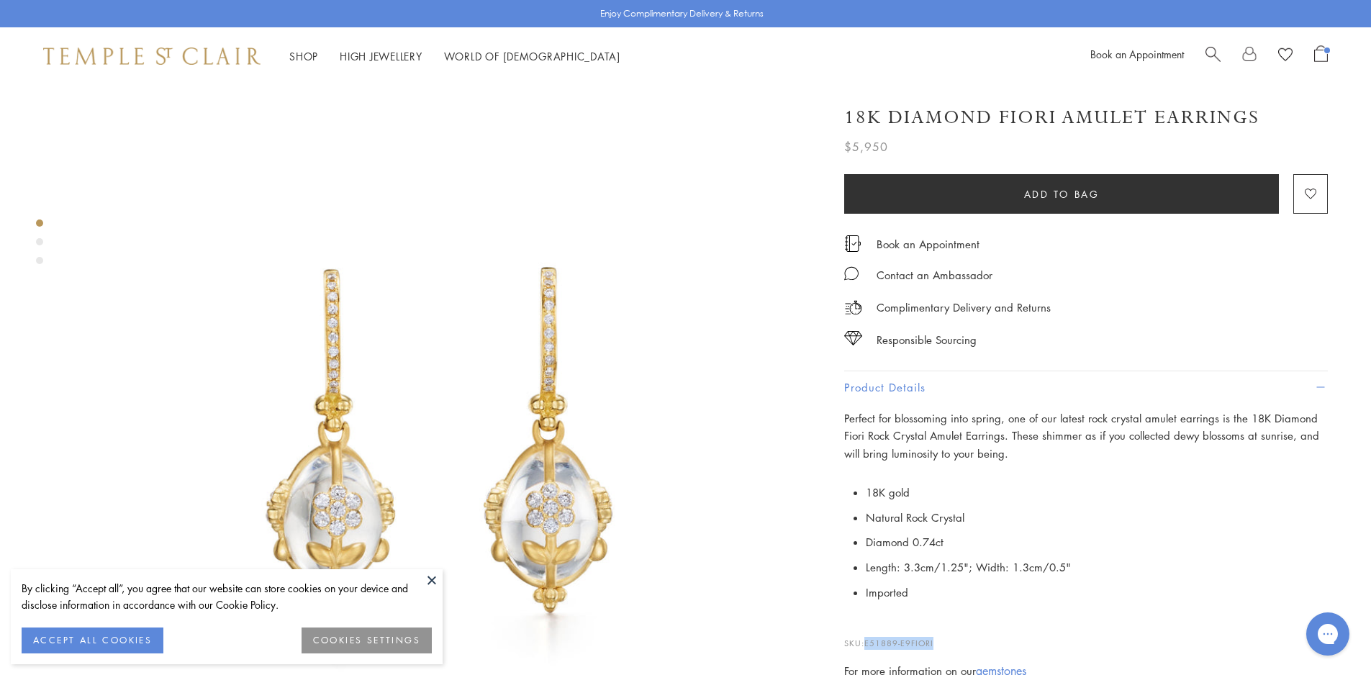
drag, startPoint x: 948, startPoint y: 638, endPoint x: 868, endPoint y: 640, distance: 80.6
click at [868, 640] on p "SKU: E51889-E9FIORI" at bounding box center [1086, 635] width 484 height 27
copy span "E51889-E9FIORI"
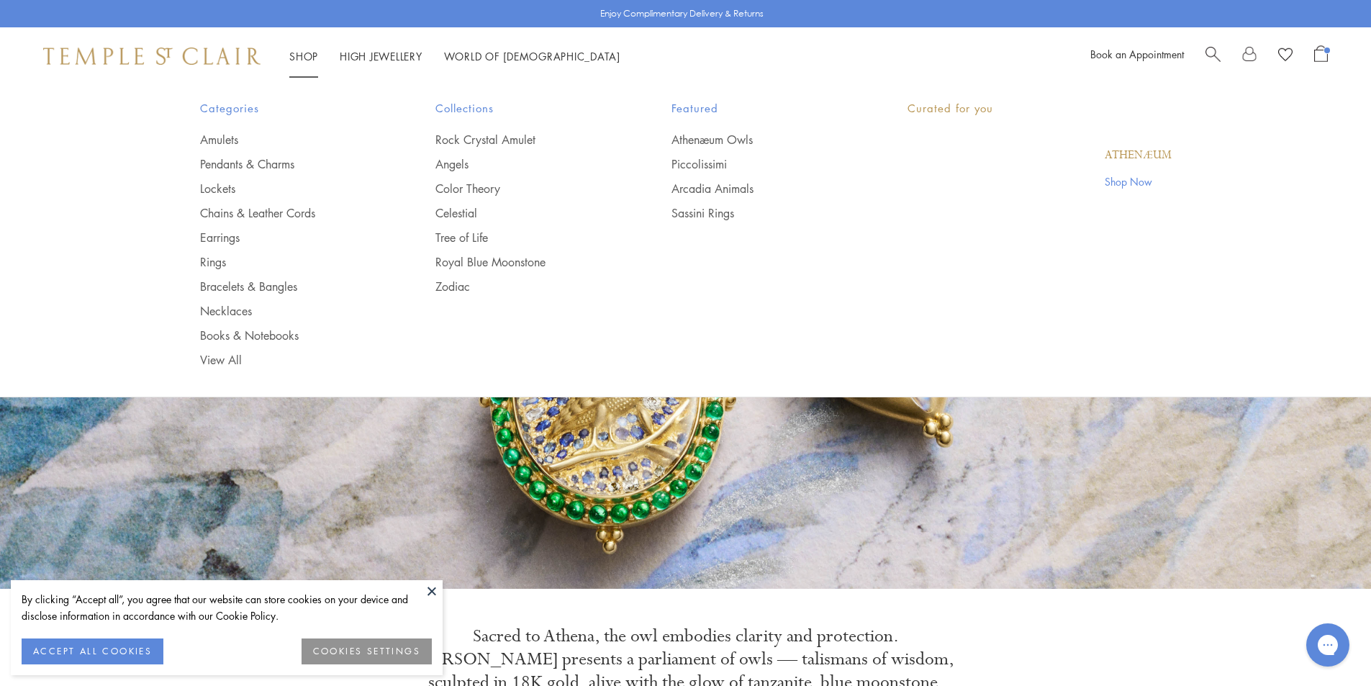
click at [309, 56] on link "Shop Shop" at bounding box center [303, 56] width 29 height 14
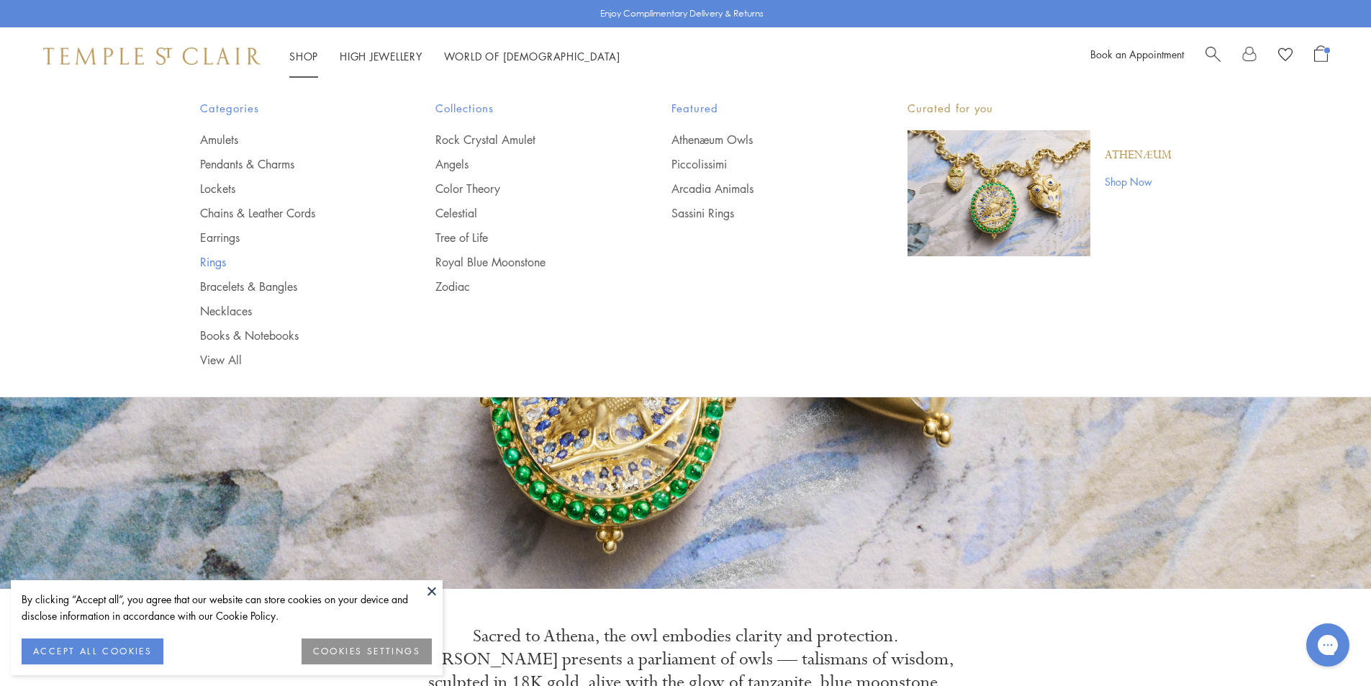
click at [218, 263] on link "Rings" at bounding box center [289, 262] width 178 height 16
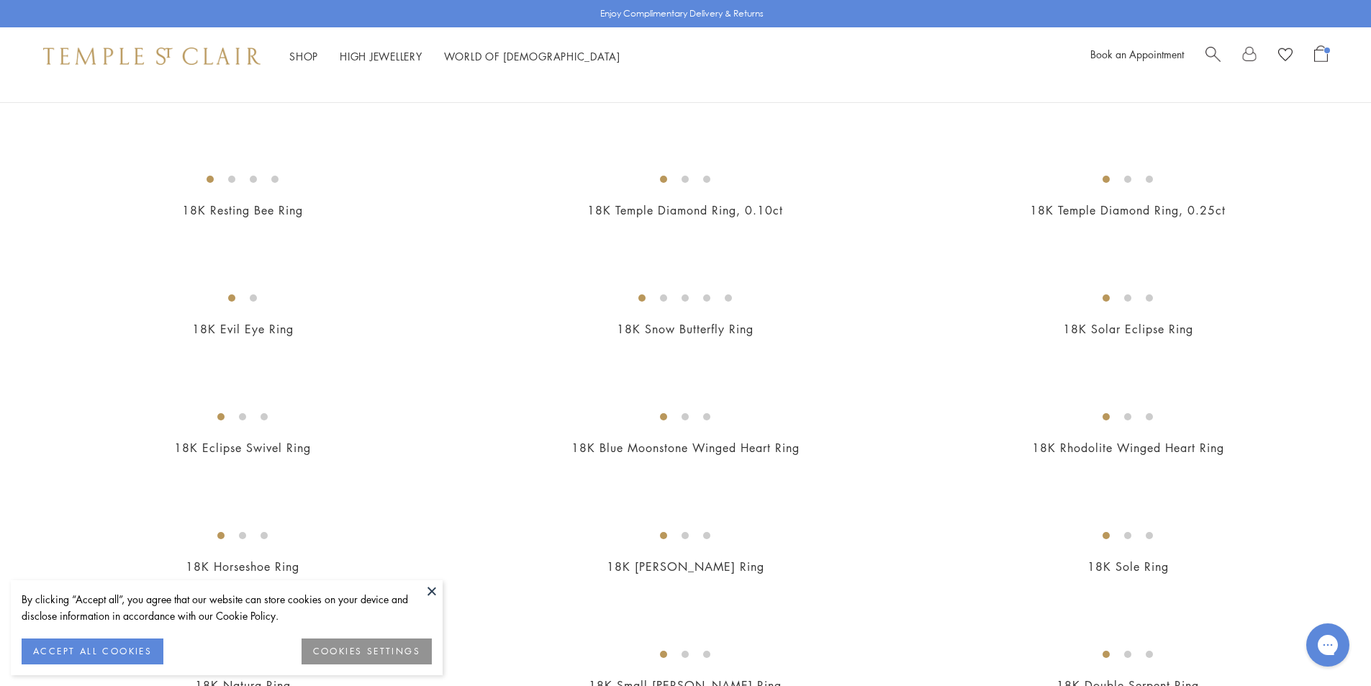
scroll to position [720, 0]
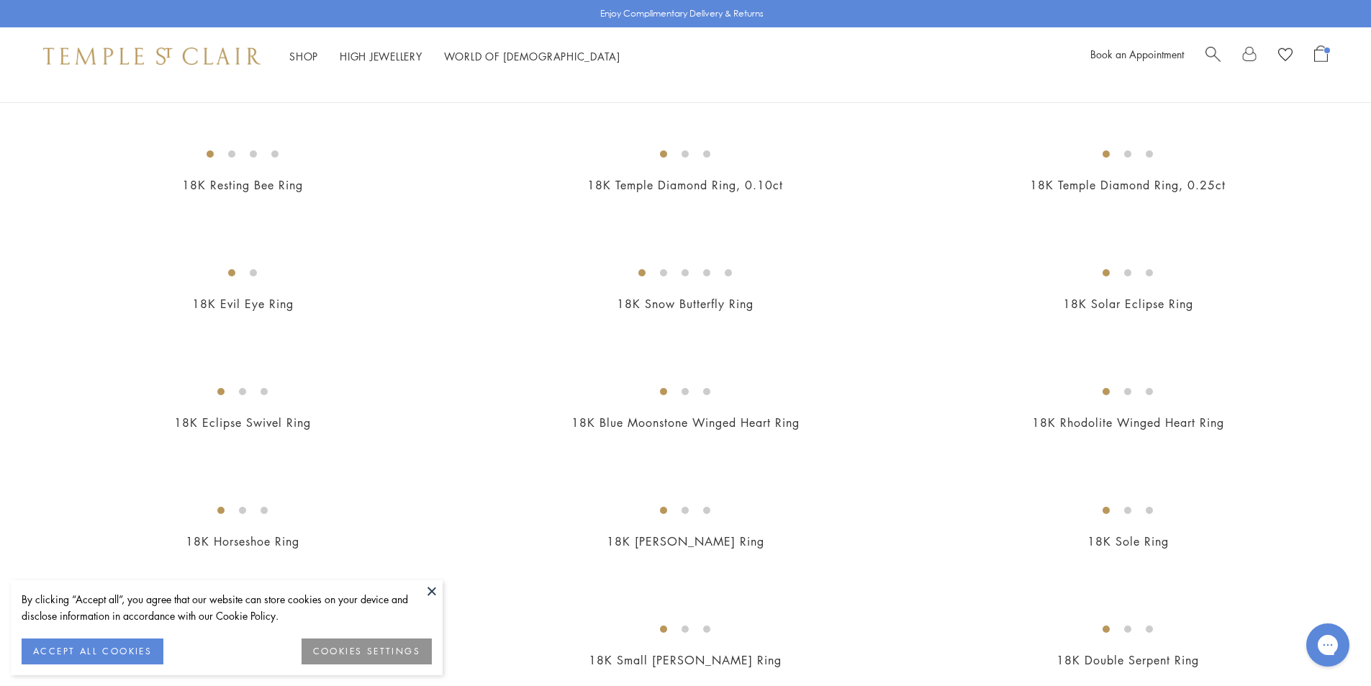
click at [0, 0] on img at bounding box center [0, 0] width 0 height 0
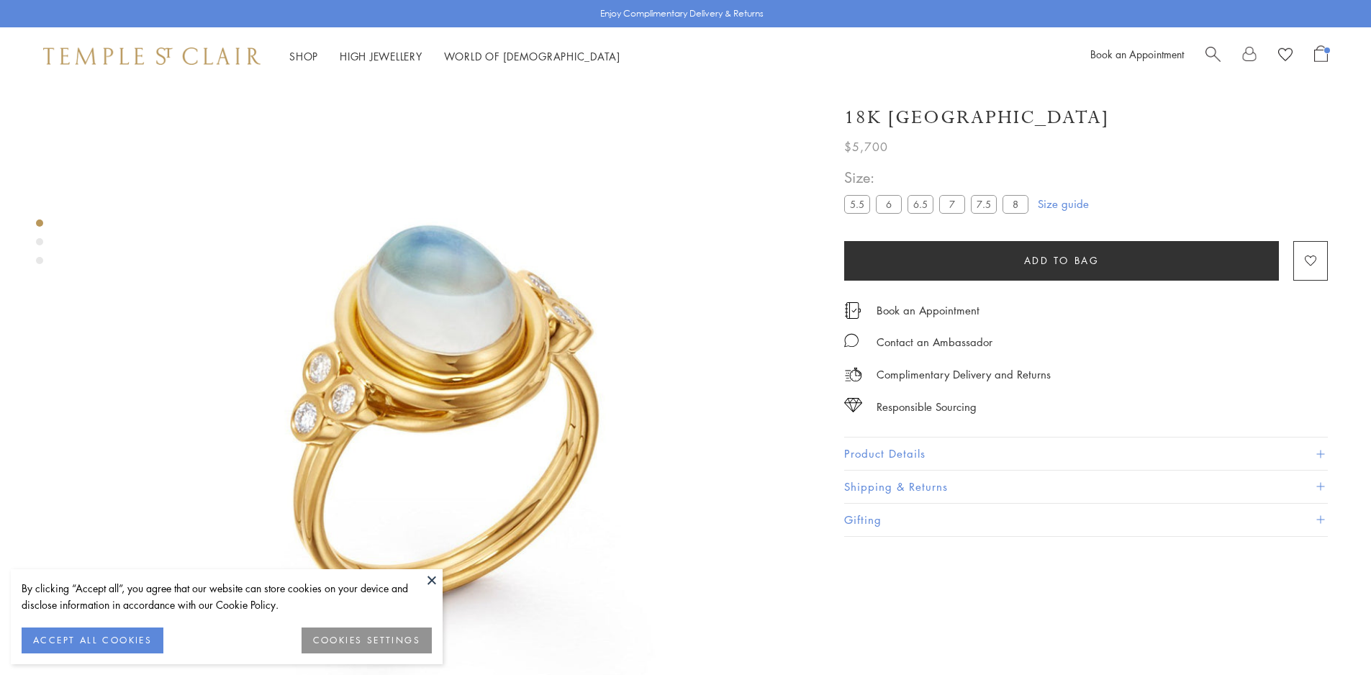
drag, startPoint x: 0, startPoint y: 0, endPoint x: 910, endPoint y: 447, distance: 1013.4
click at [910, 447] on button "Product Details" at bounding box center [1086, 453] width 484 height 32
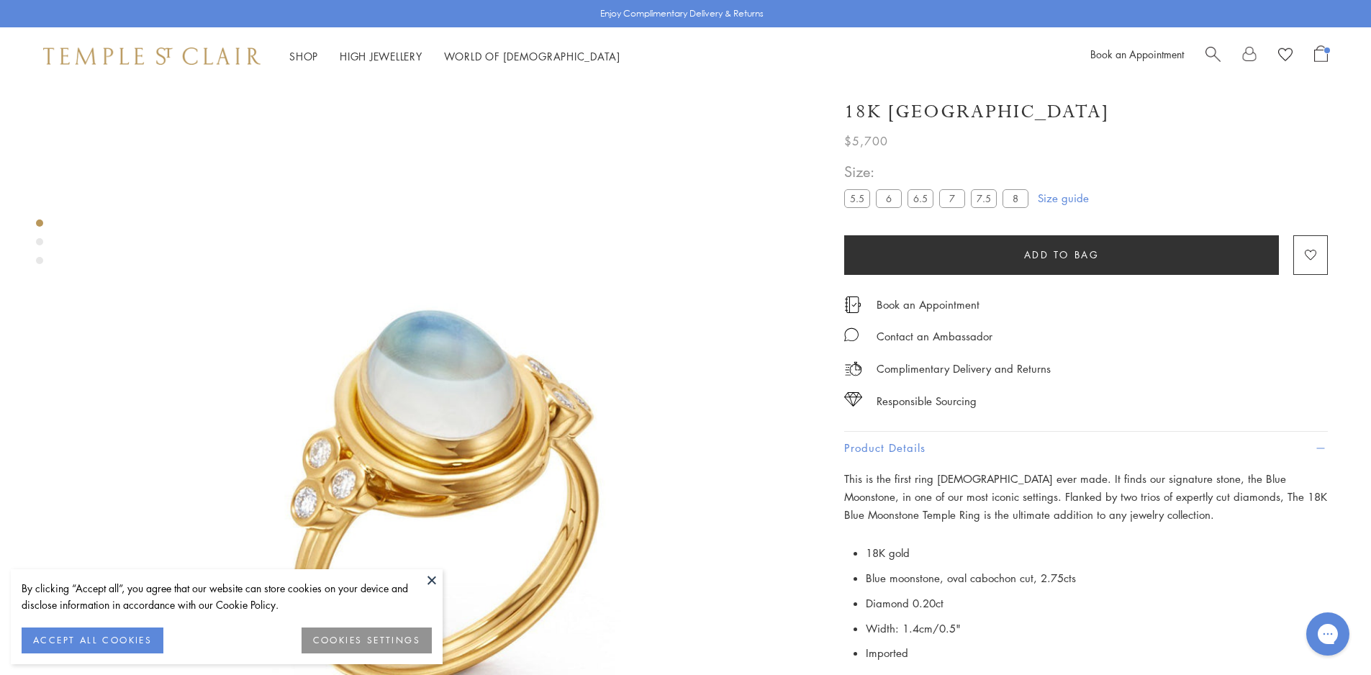
drag, startPoint x: 1263, startPoint y: 117, endPoint x: 1243, endPoint y: 124, distance: 21.4
click at [1243, 124] on div "18K [GEOGRAPHIC_DATA]" at bounding box center [1086, 111] width 484 height 25
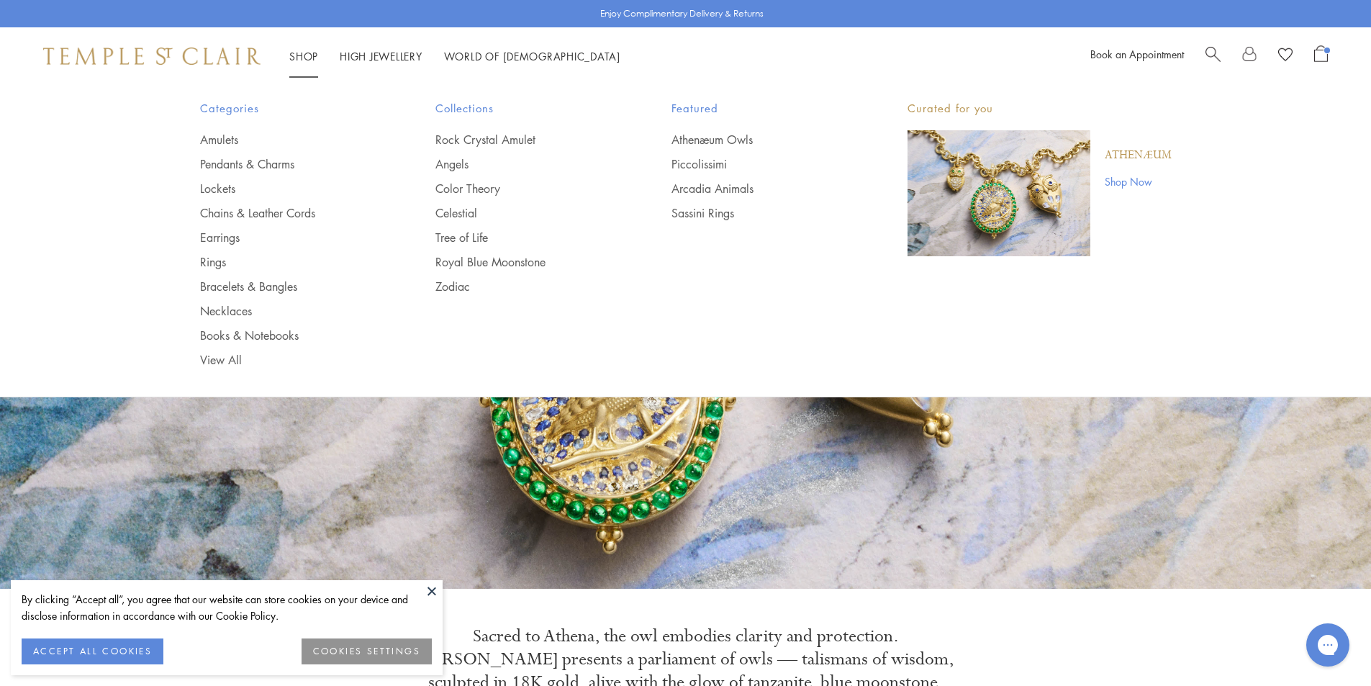
click at [293, 54] on link "Shop Shop" at bounding box center [303, 56] width 29 height 14
click at [216, 260] on link "Rings" at bounding box center [289, 262] width 178 height 16
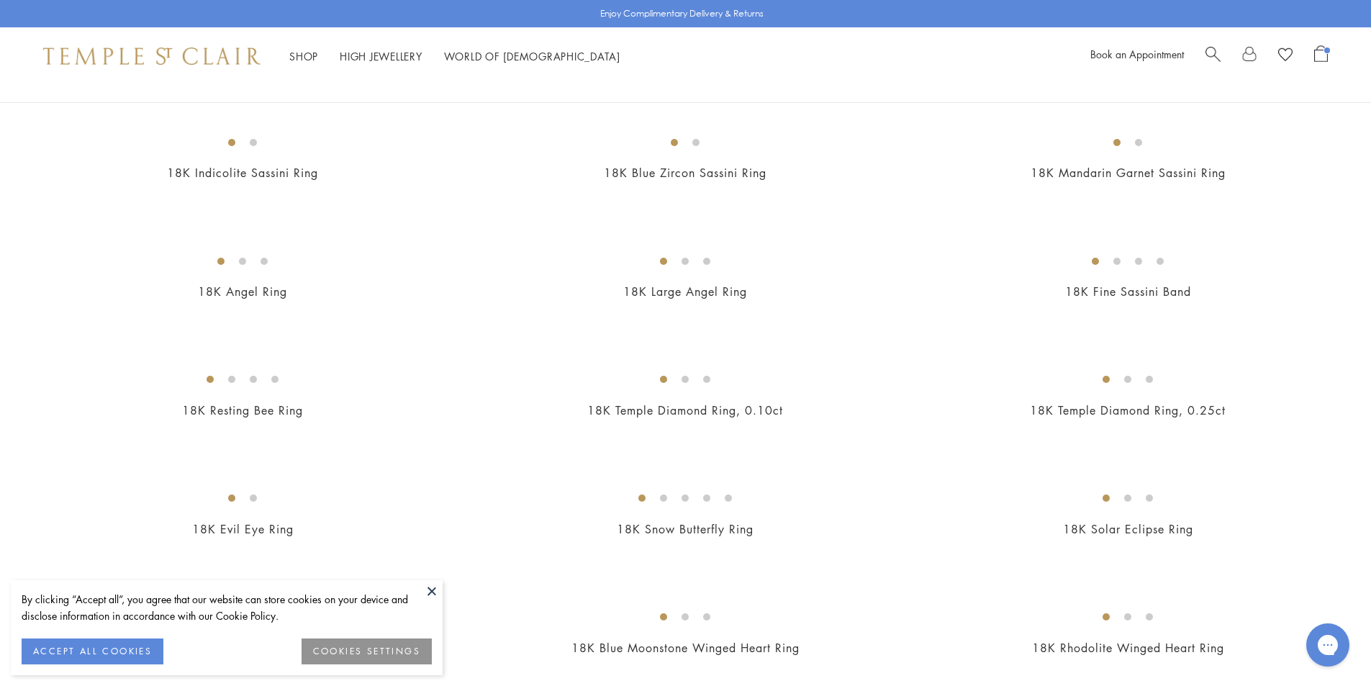
scroll to position [576, 0]
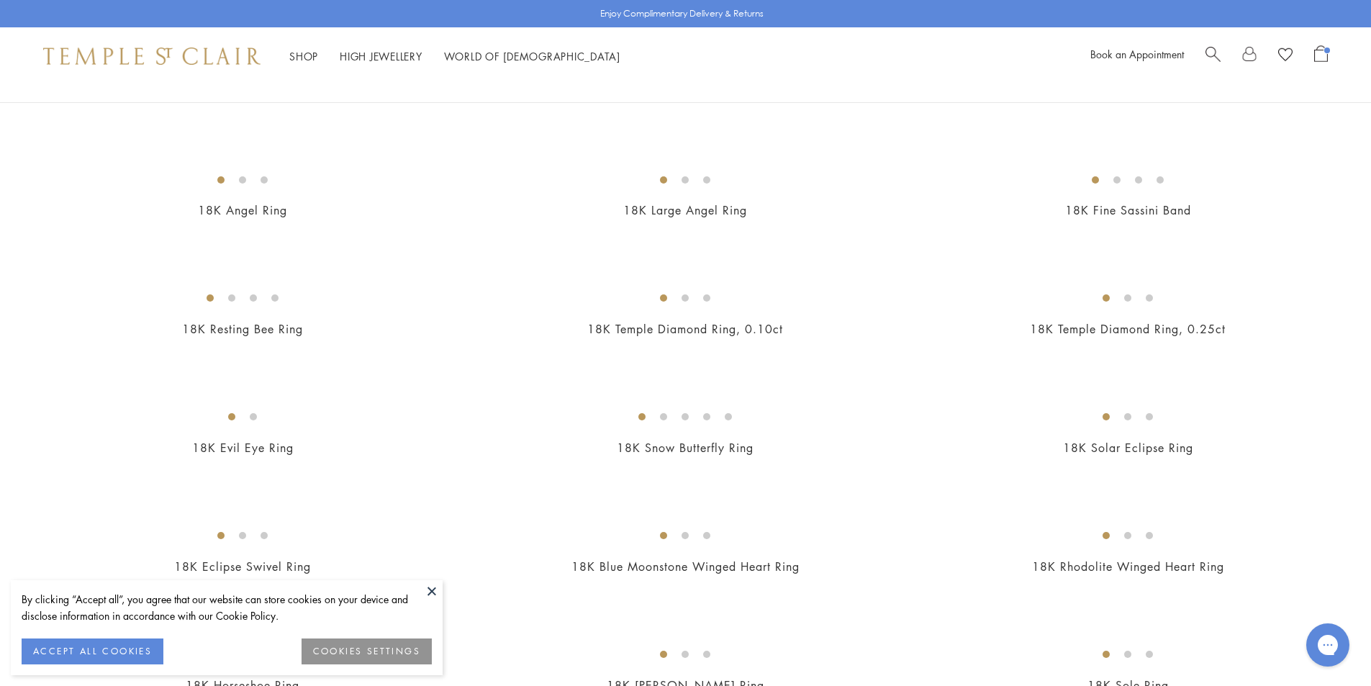
drag, startPoint x: 433, startPoint y: 596, endPoint x: 678, endPoint y: 571, distance: 245.9
click at [433, 595] on button at bounding box center [432, 591] width 22 height 22
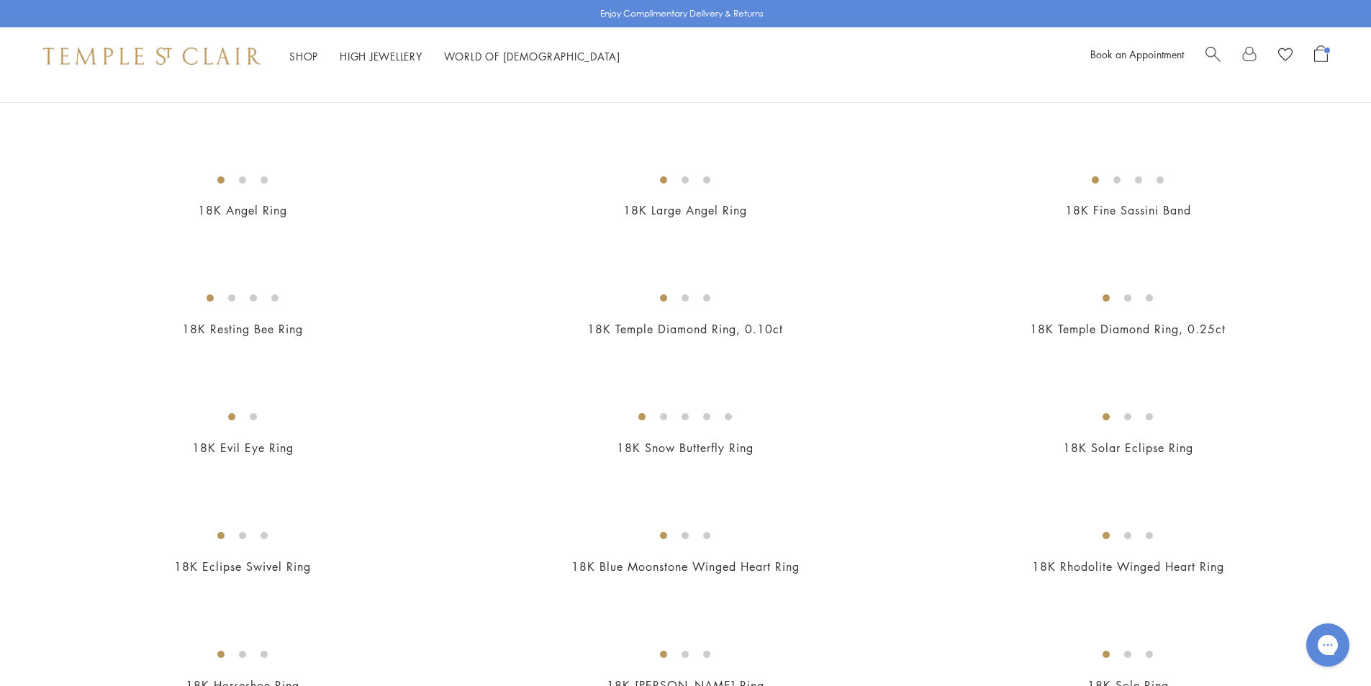
click at [0, 0] on img at bounding box center [0, 0] width 0 height 0
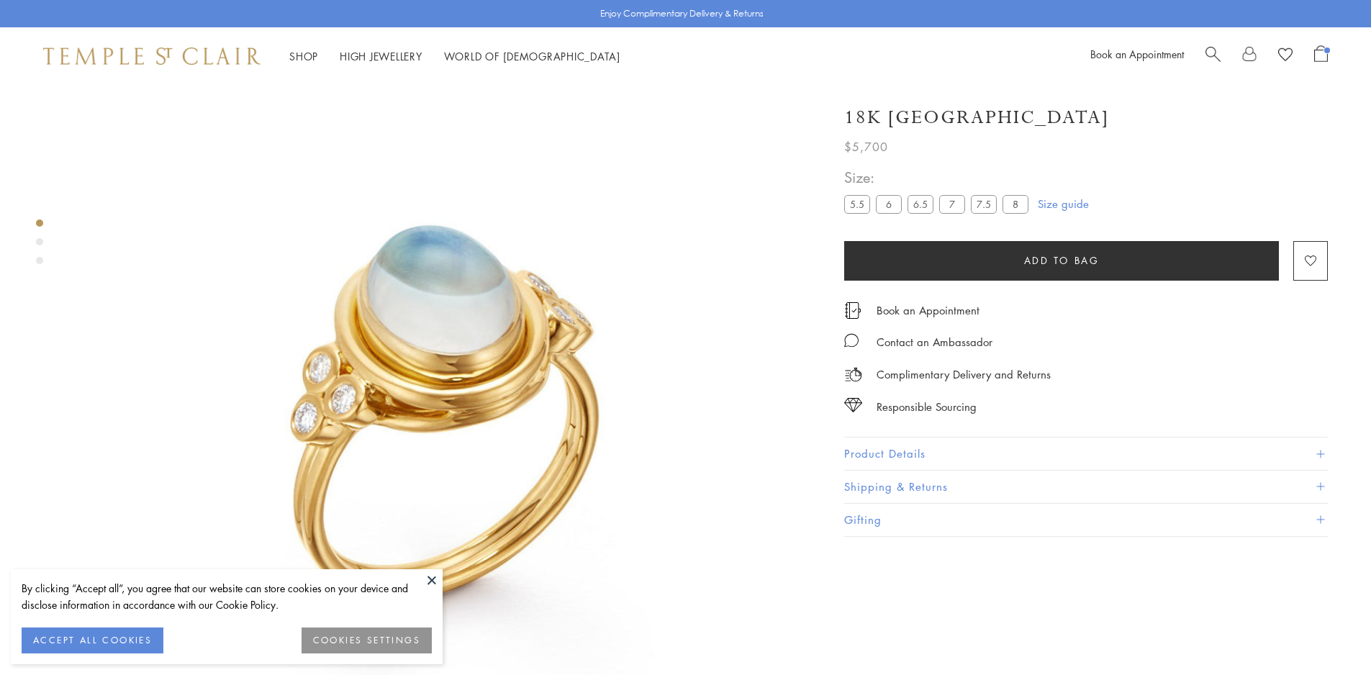
click at [933, 455] on button "Product Details" at bounding box center [1086, 453] width 484 height 32
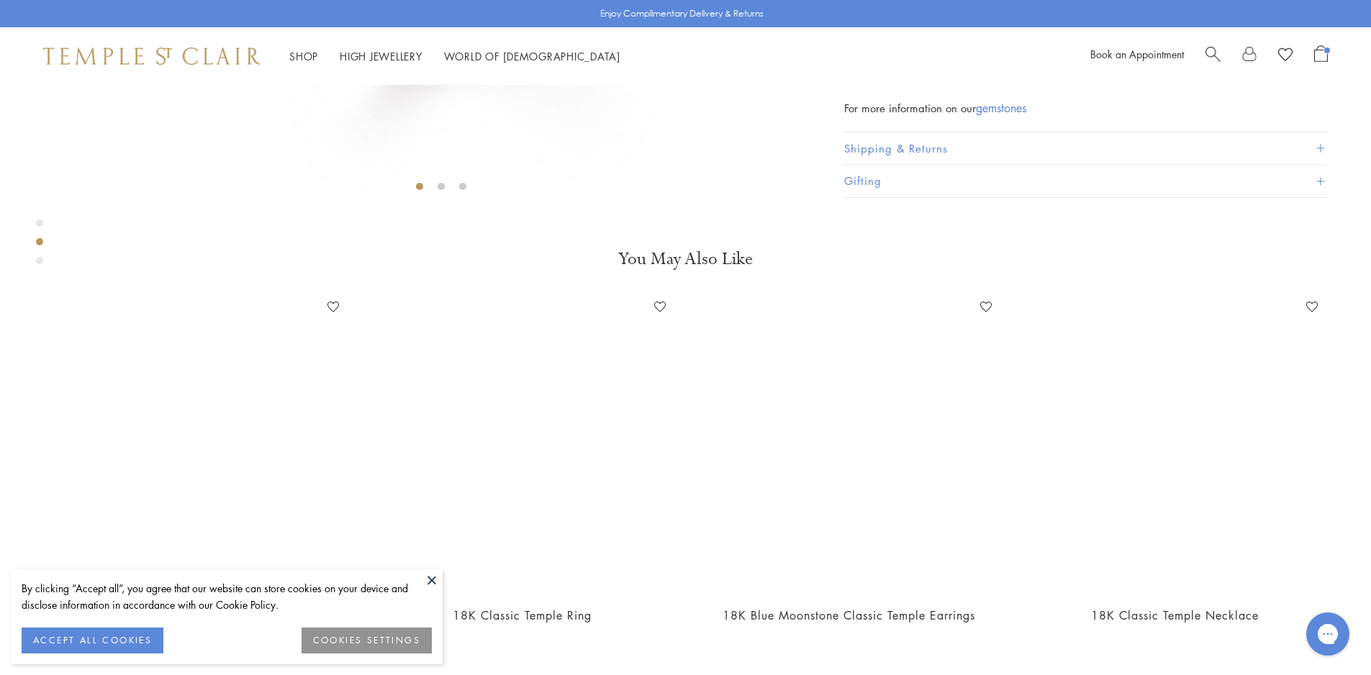
scroll to position [733, 0]
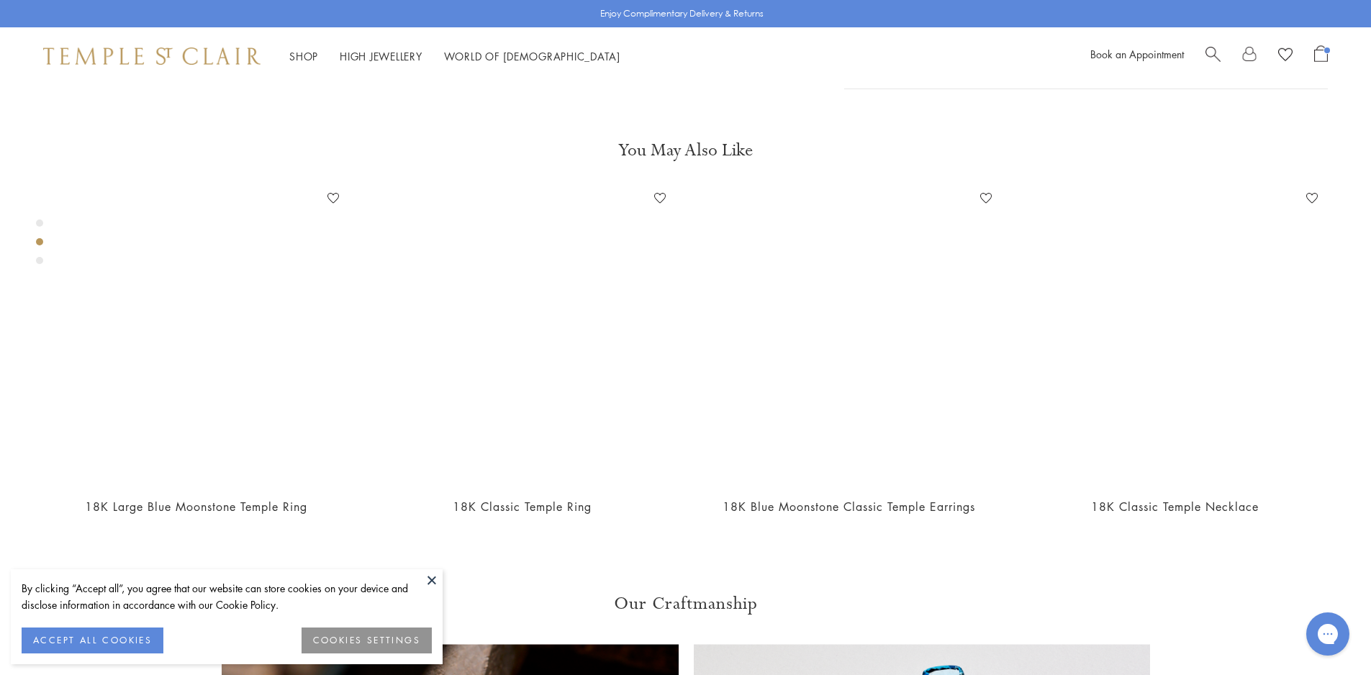
click at [432, 585] on button at bounding box center [432, 580] width 22 height 22
